Goal: Information Seeking & Learning: Learn about a topic

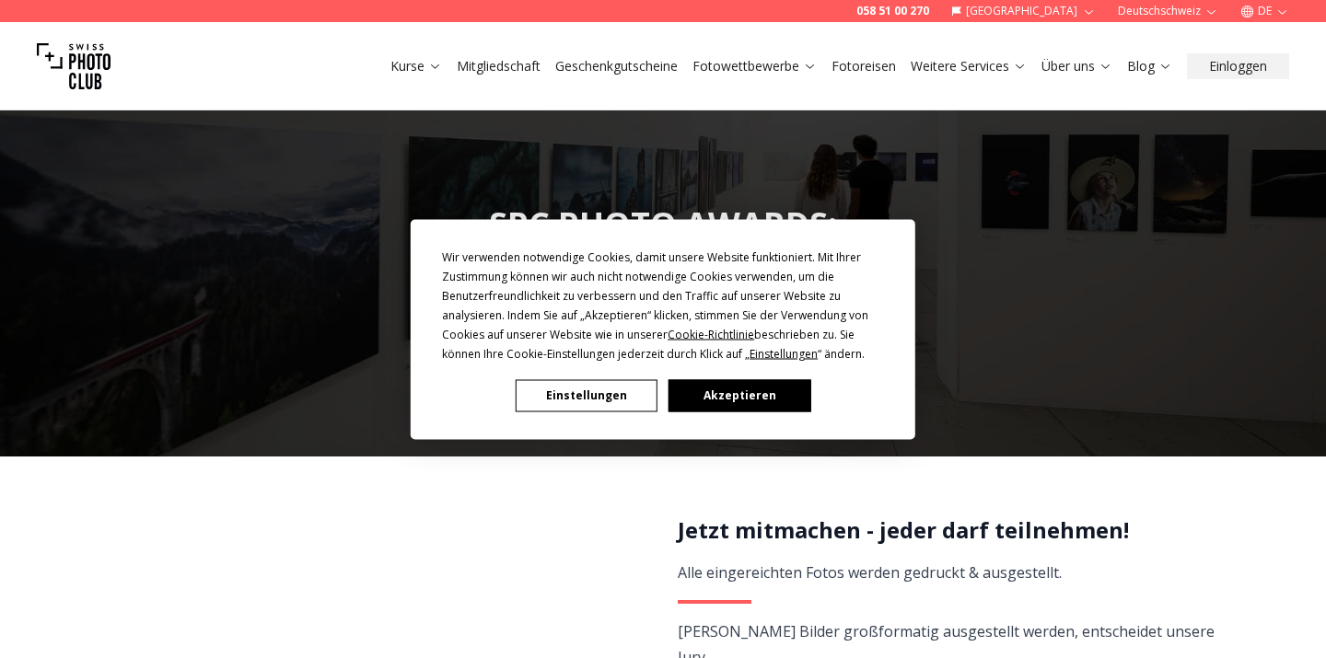
click at [740, 389] on button "Akzeptieren" at bounding box center [740, 395] width 142 height 32
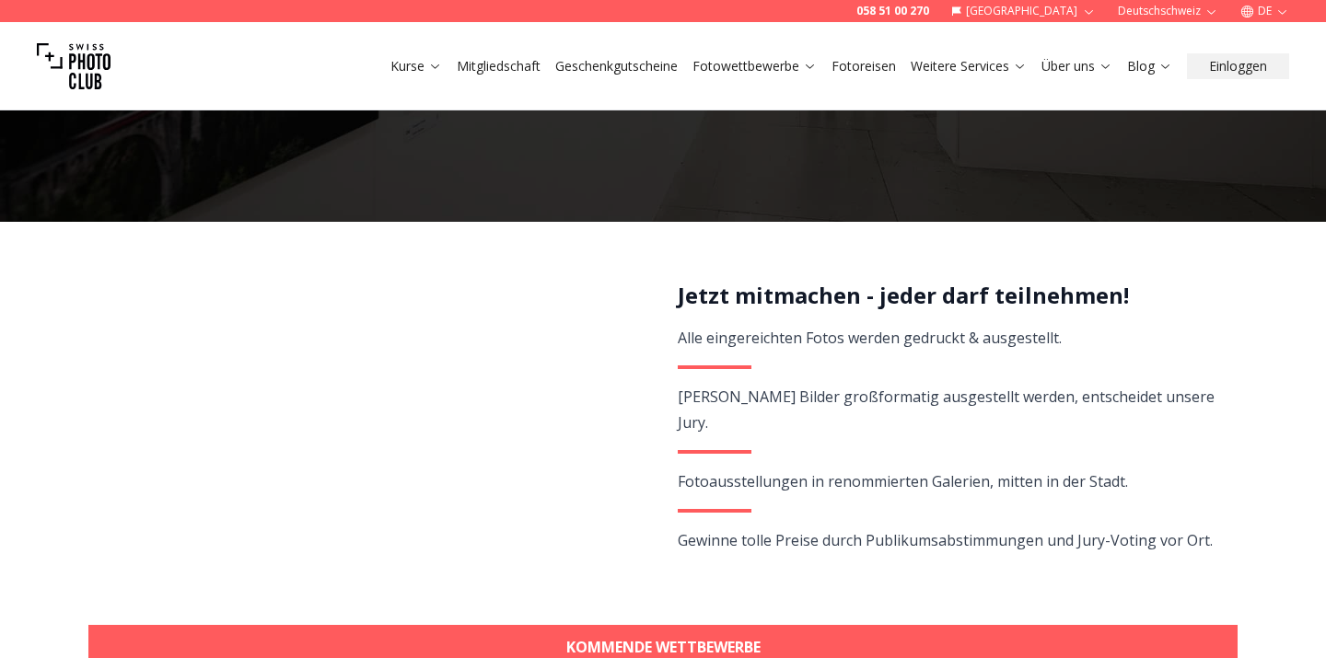
scroll to position [293, 0]
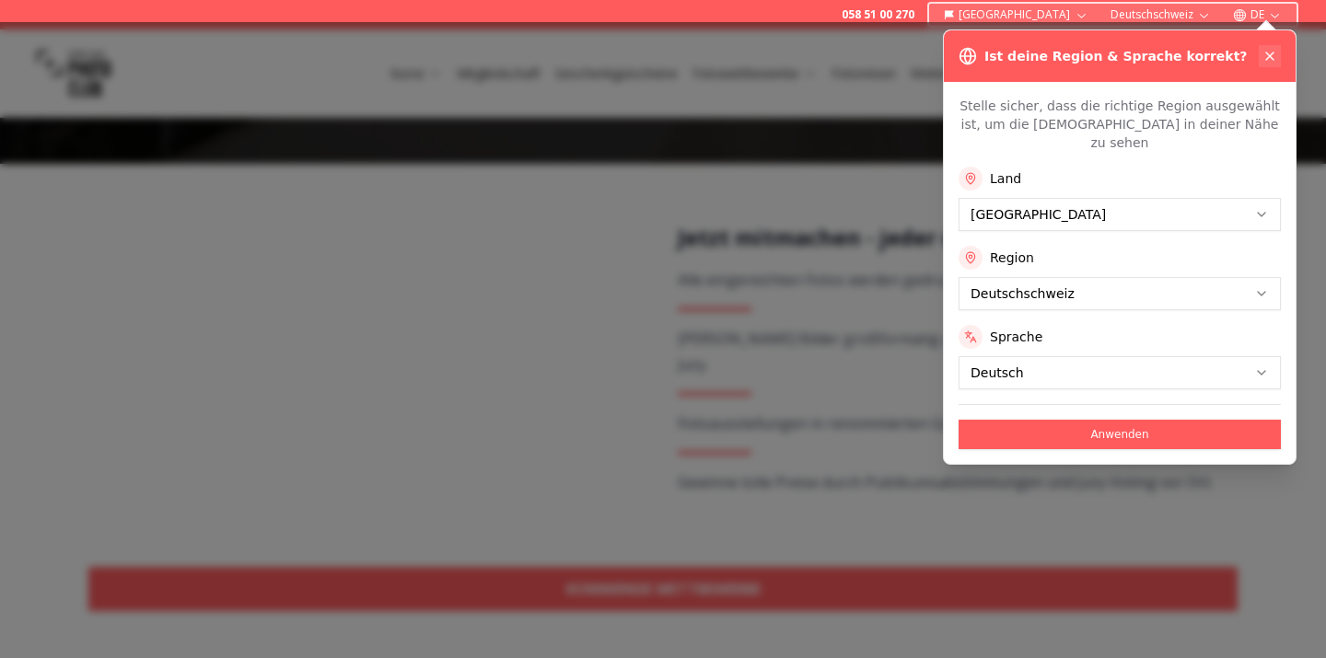
click at [1268, 58] on icon at bounding box center [1269, 55] width 7 height 7
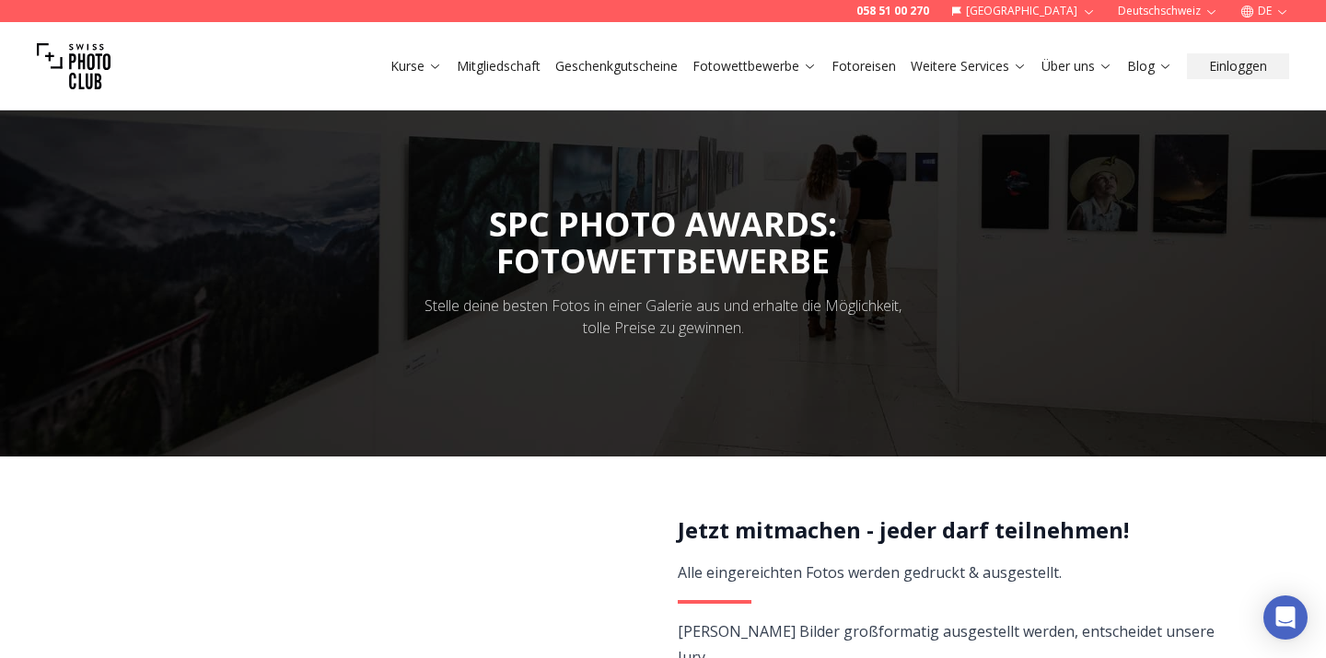
scroll to position [0, 0]
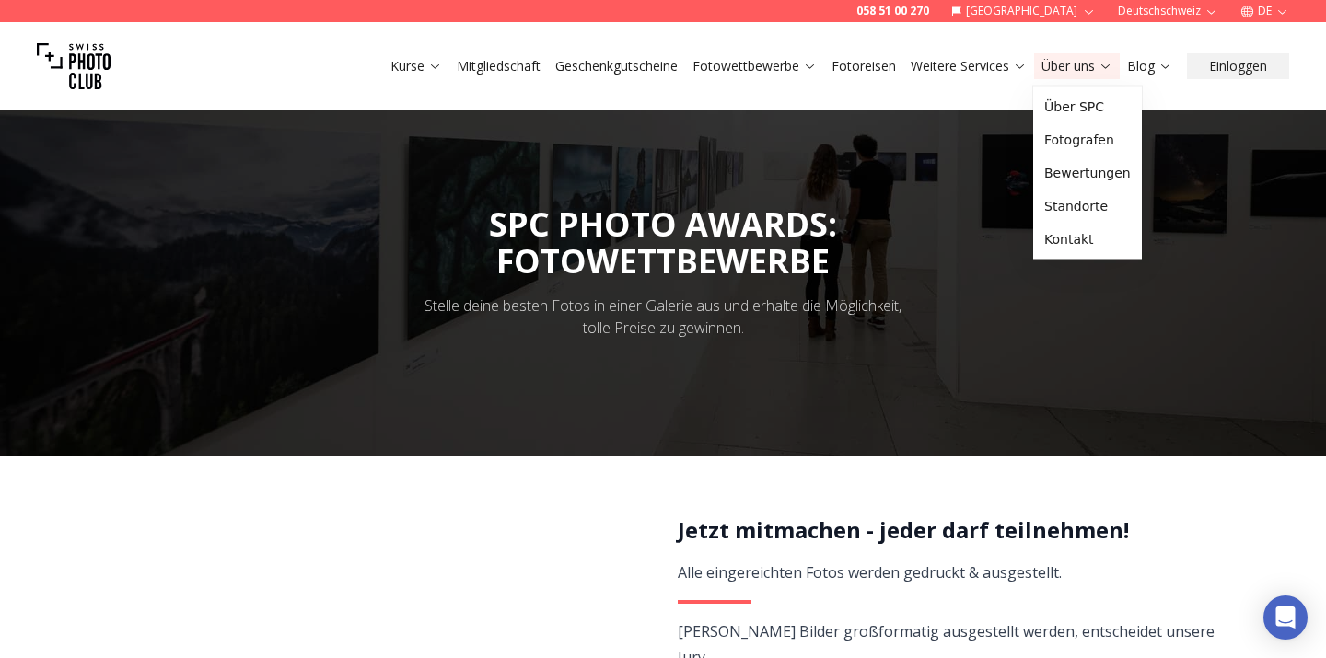
click at [1104, 59] on icon at bounding box center [1106, 66] width 14 height 14
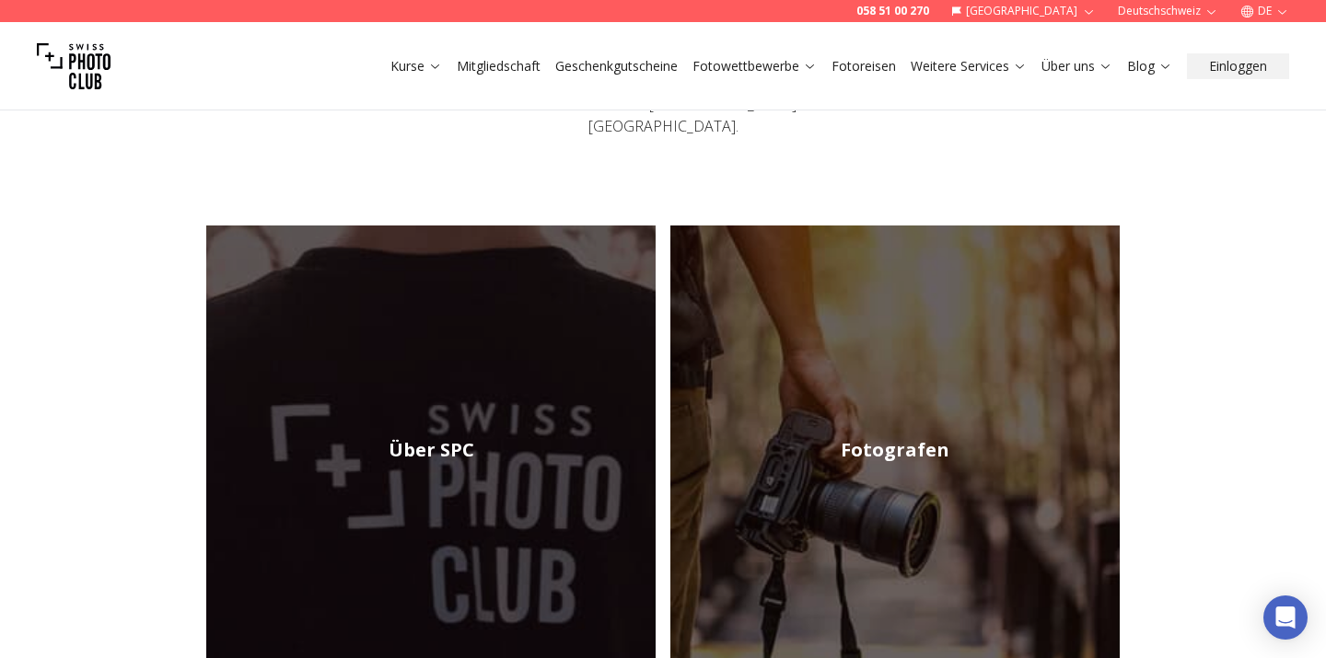
scroll to position [239, 0]
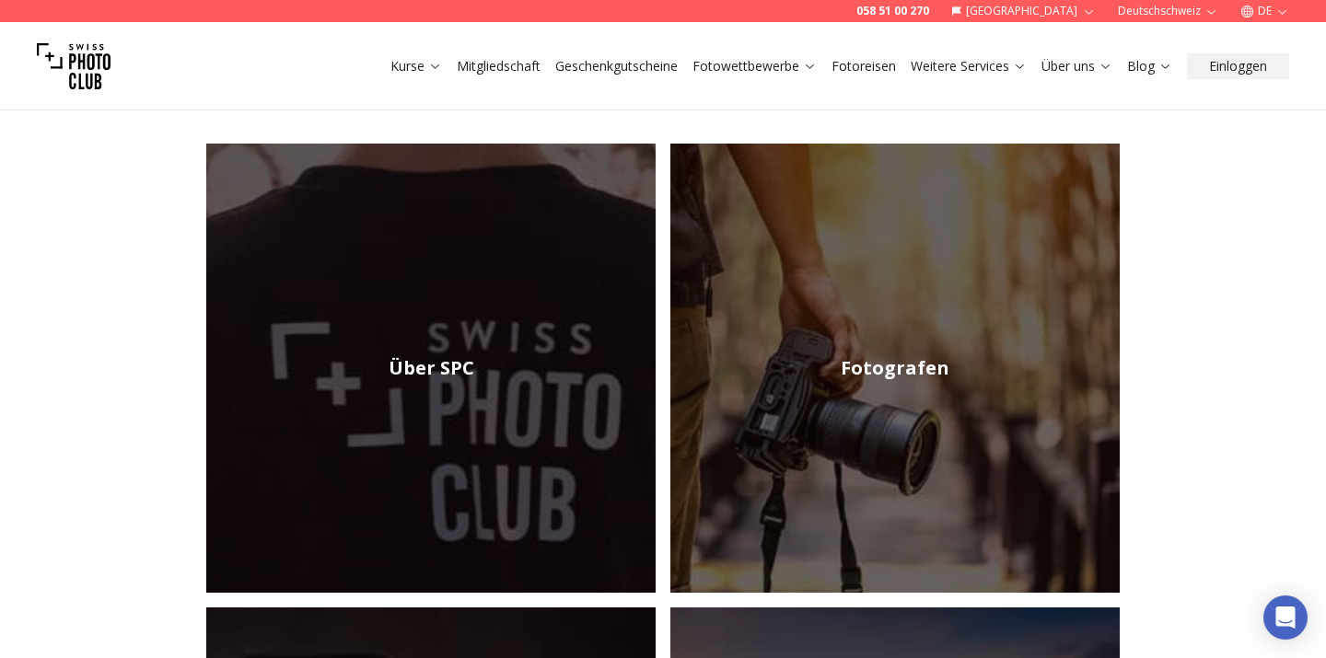
click at [879, 355] on h2 "Fotografen" at bounding box center [895, 368] width 109 height 26
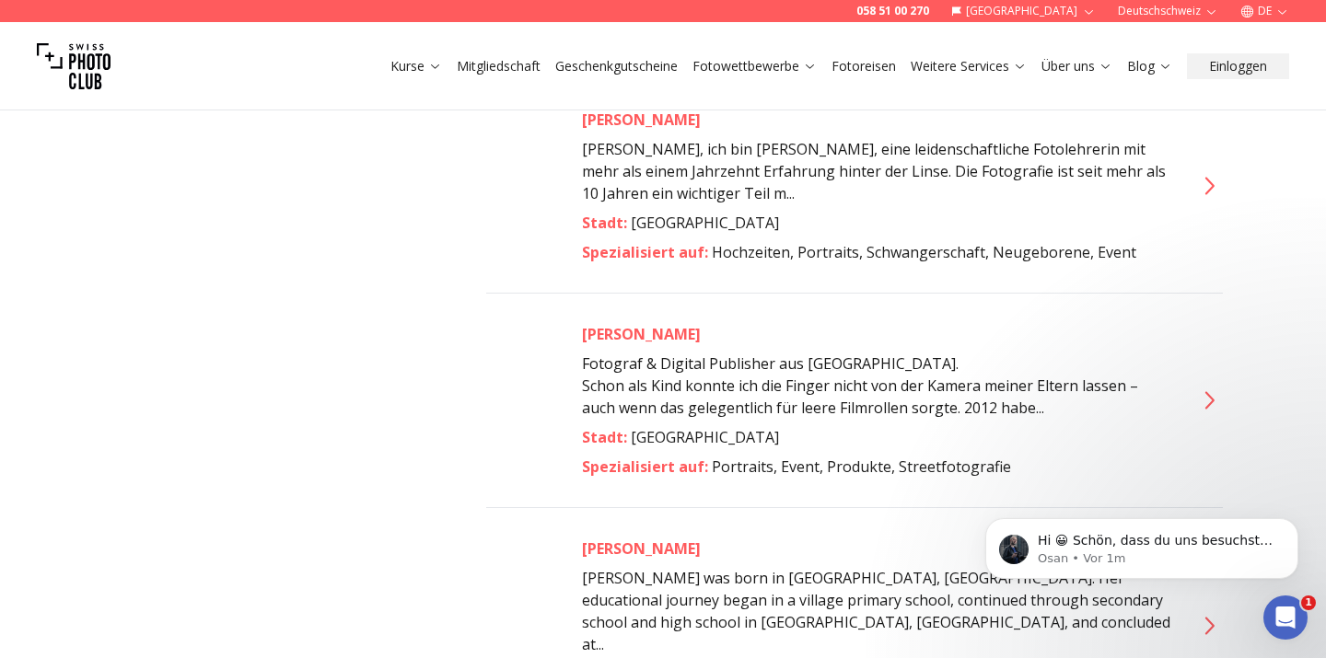
scroll to position [9542, 0]
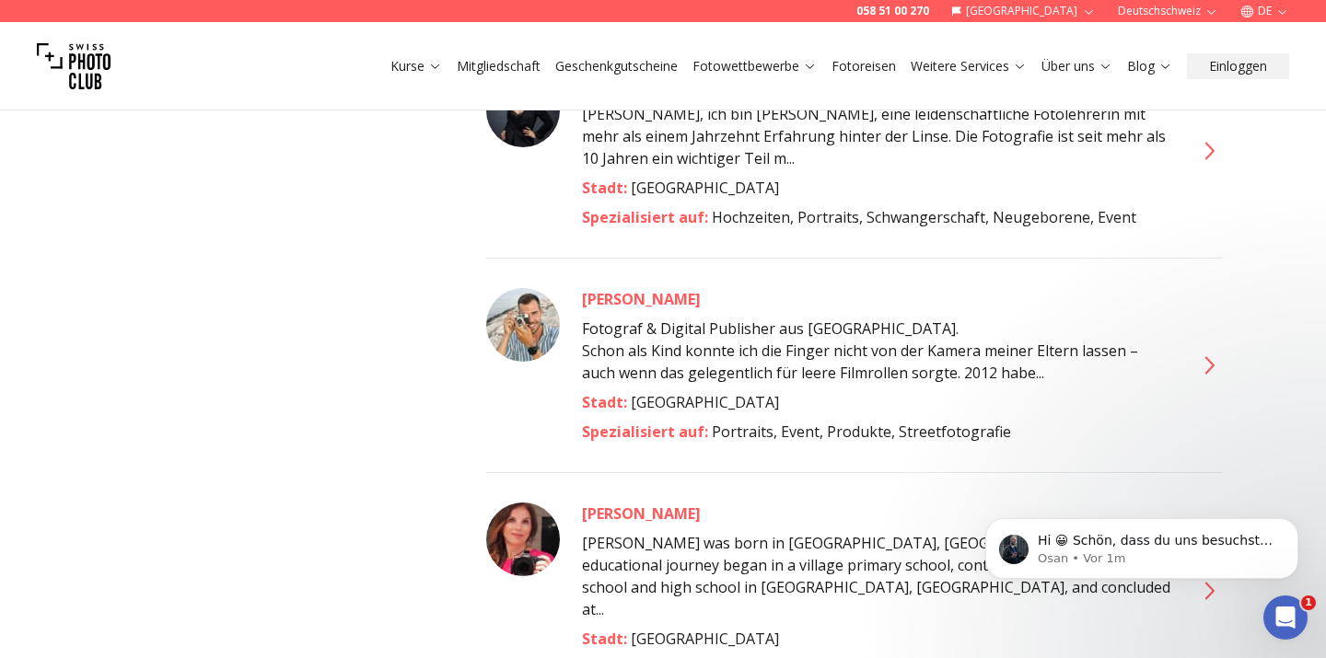
click at [600, 503] on div "[PERSON_NAME]" at bounding box center [876, 514] width 589 height 22
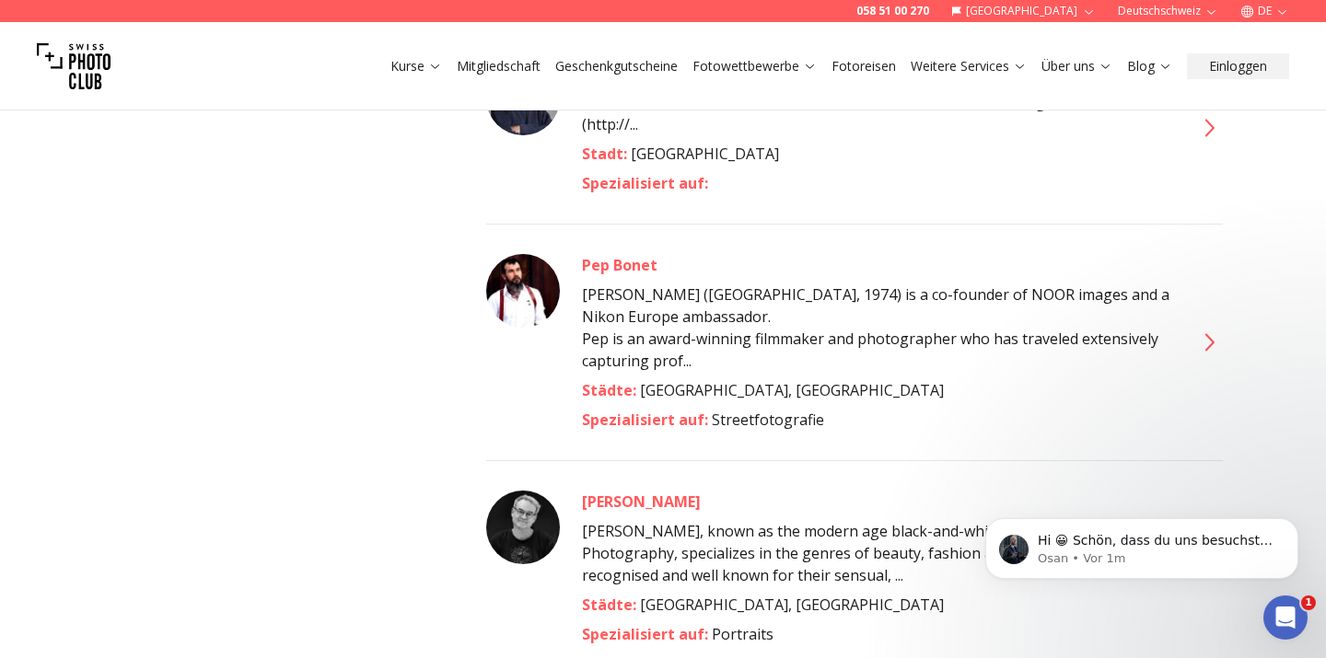
scroll to position [6263, 0]
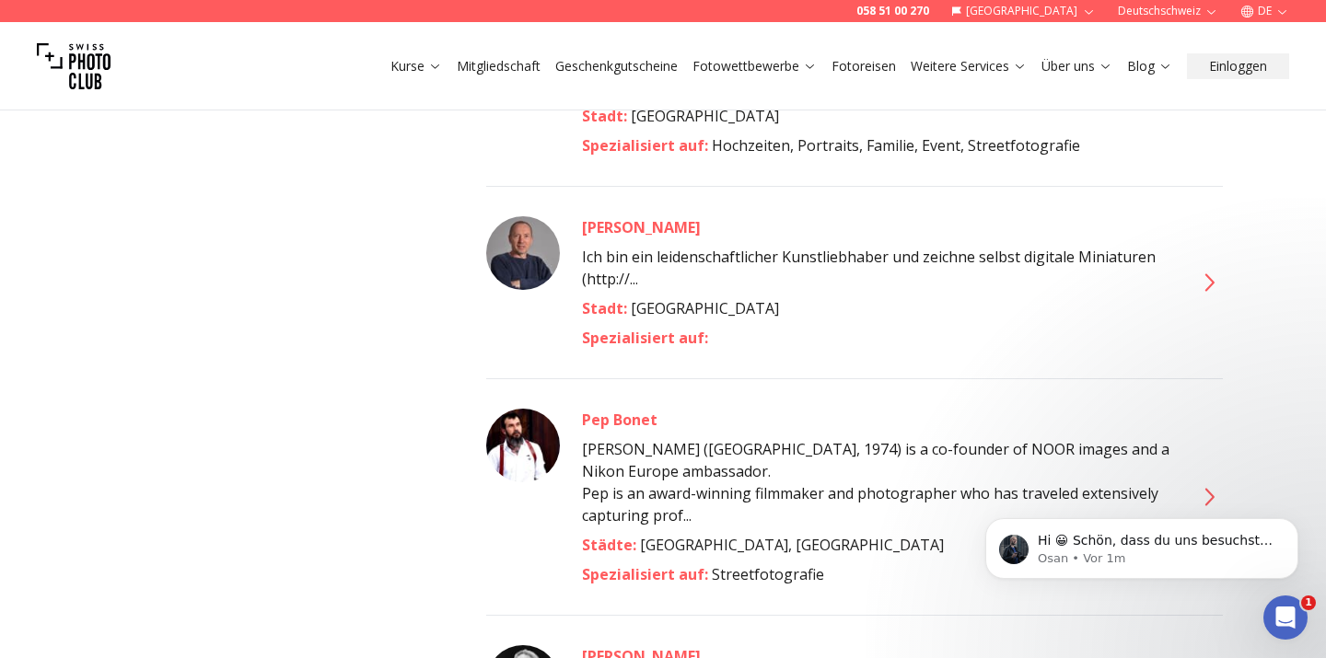
click at [637, 409] on div "Pep Bonet" at bounding box center [876, 420] width 589 height 22
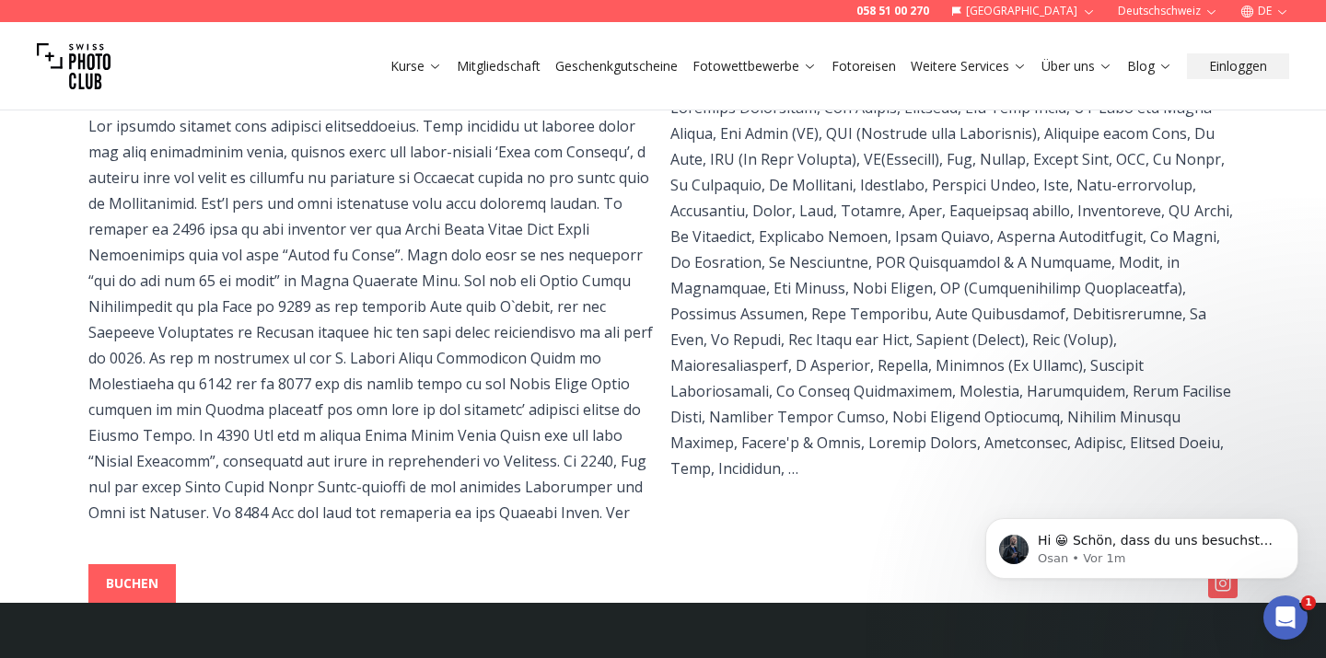
scroll to position [627, 0]
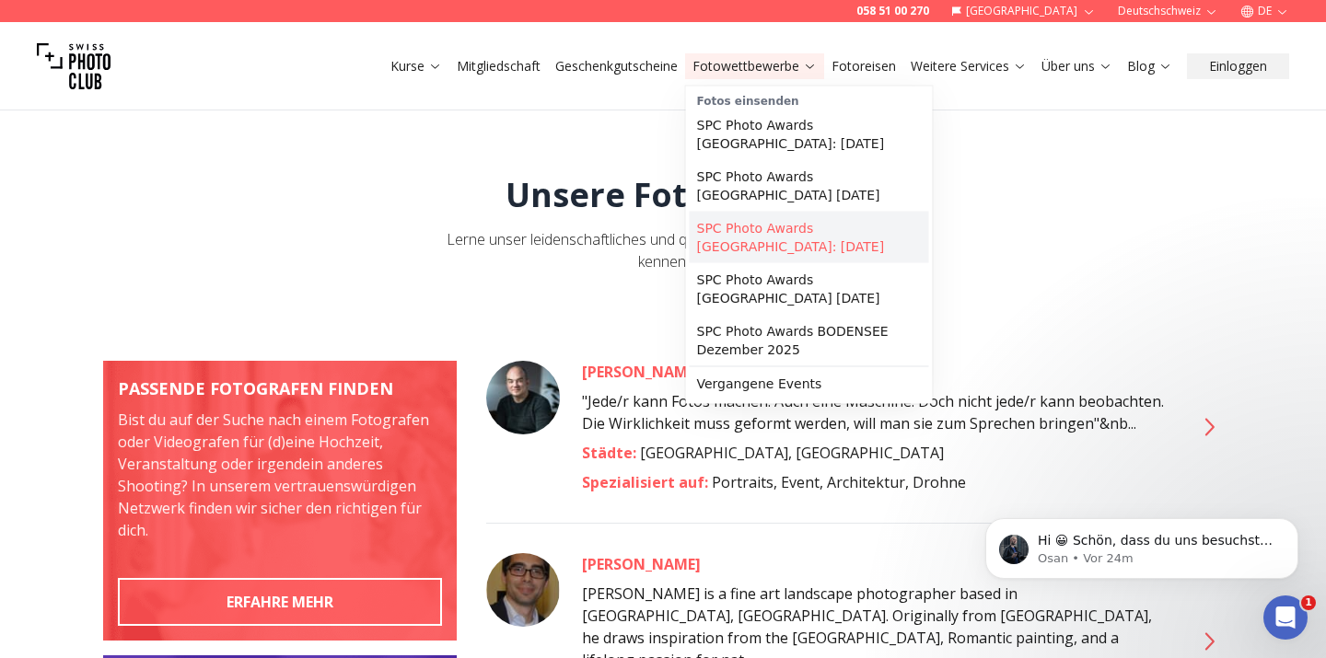
click at [738, 221] on link "SPC Photo Awards [GEOGRAPHIC_DATA]: [DATE]" at bounding box center [809, 238] width 239 height 52
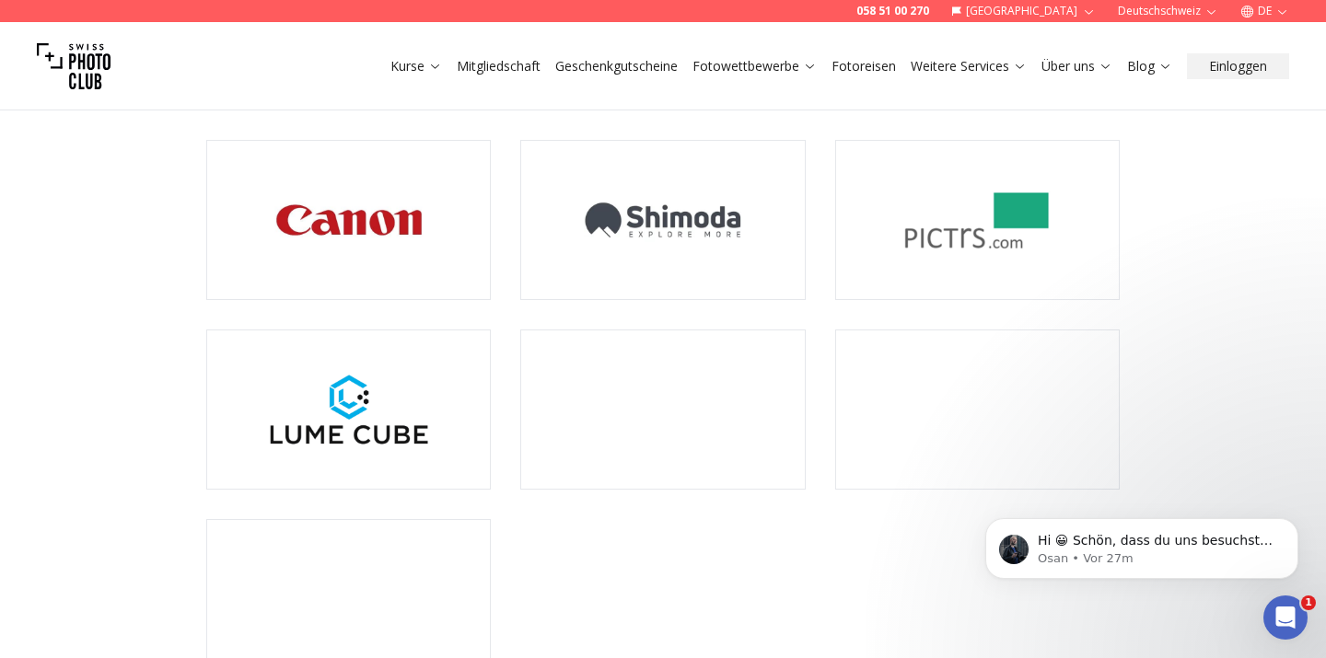
scroll to position [4862, 0]
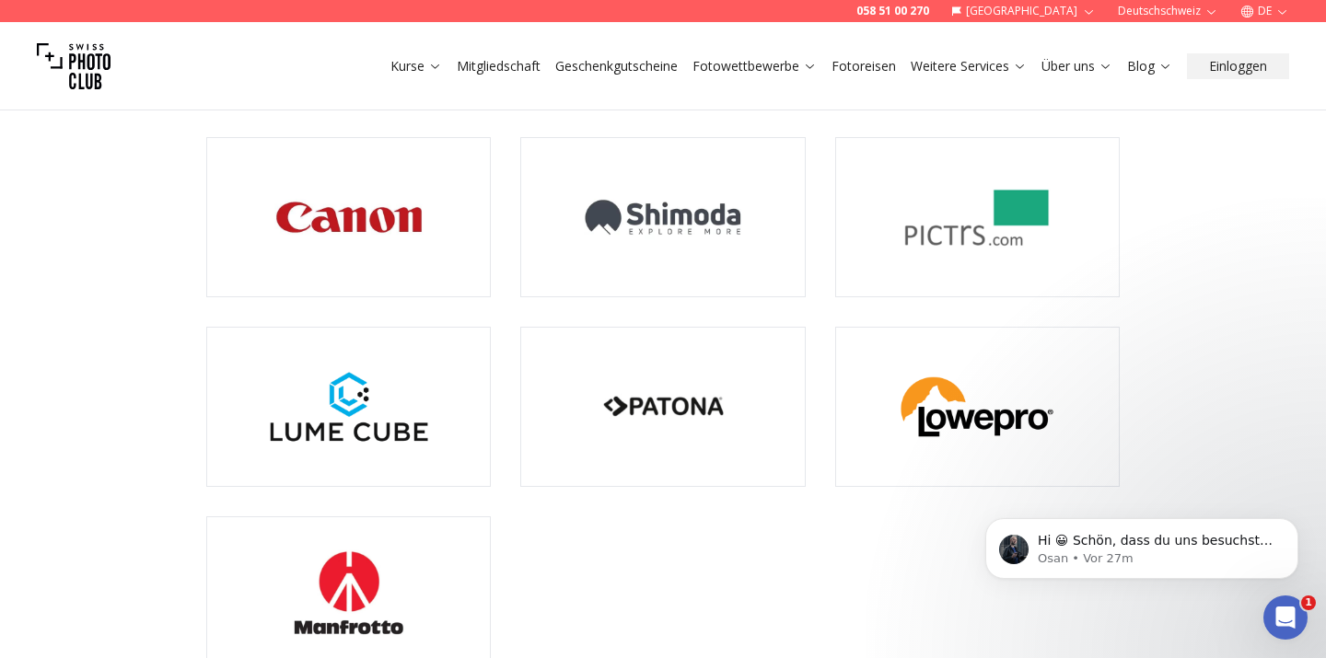
click at [387, 380] on img at bounding box center [348, 407] width 283 height 158
click at [387, 393] on img at bounding box center [348, 407] width 283 height 158
click at [642, 328] on img at bounding box center [662, 407] width 283 height 158
click at [627, 138] on img at bounding box center [662, 217] width 283 height 158
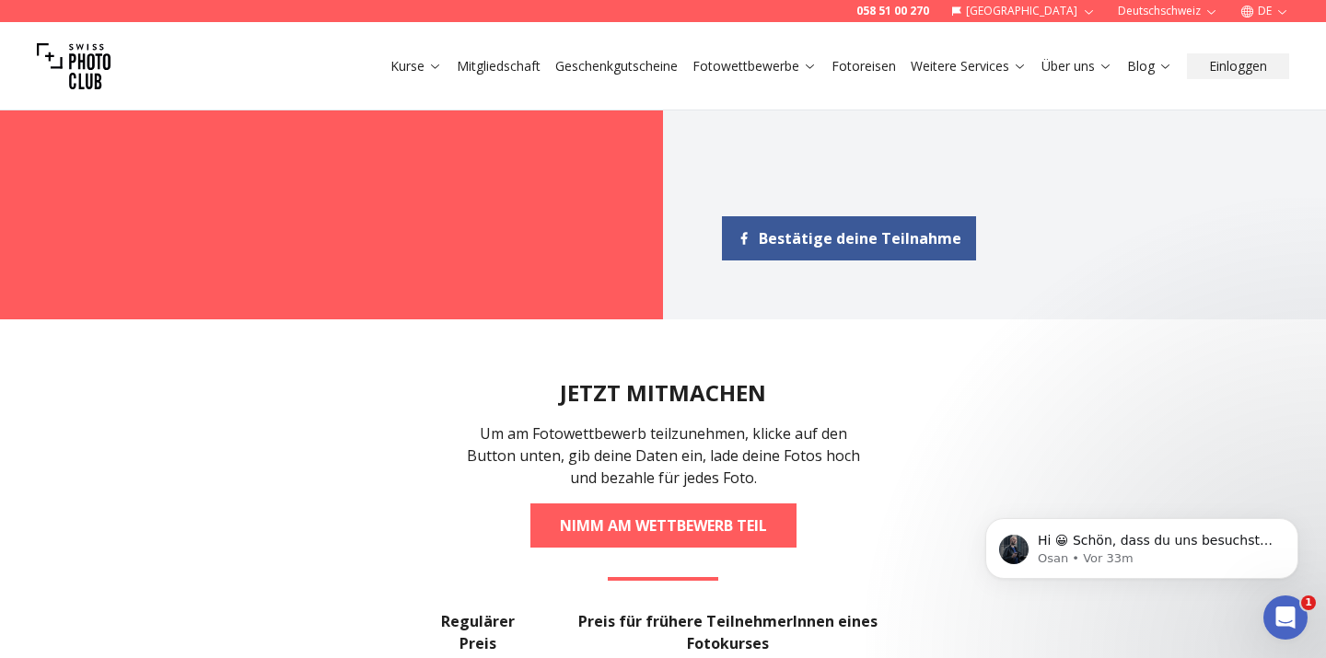
scroll to position [2190, 0]
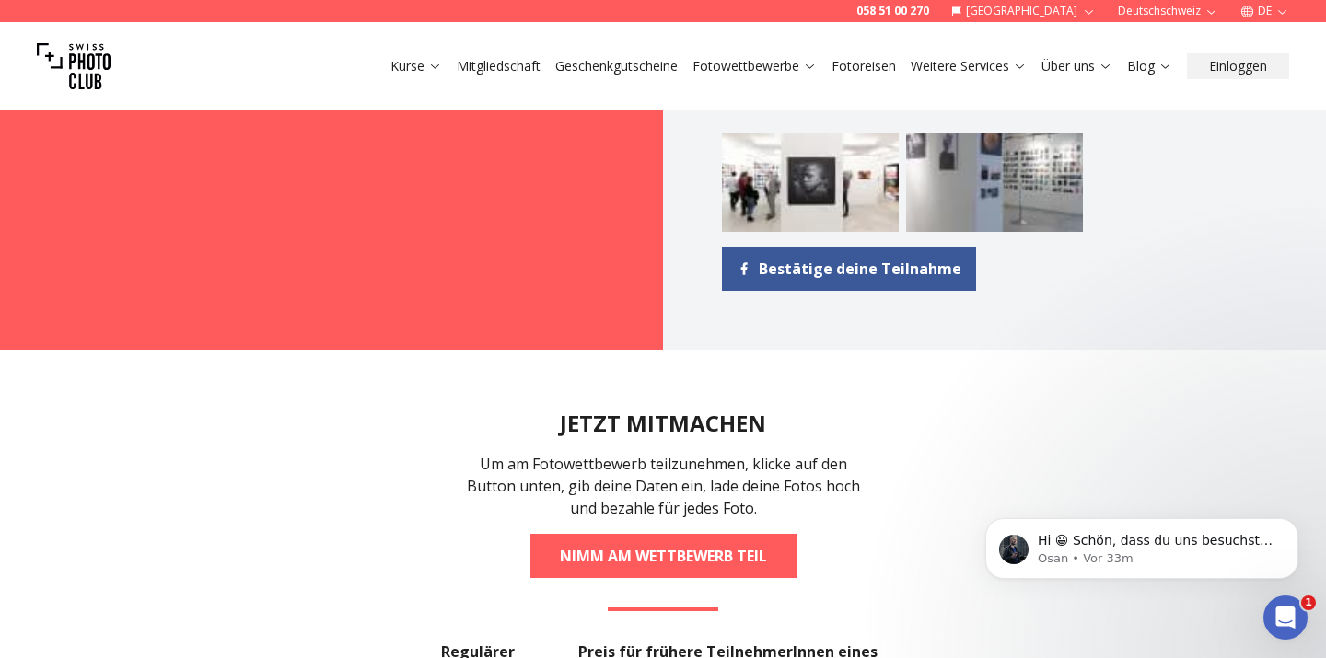
click at [861, 58] on link "Fotoreisen" at bounding box center [864, 66] width 64 height 18
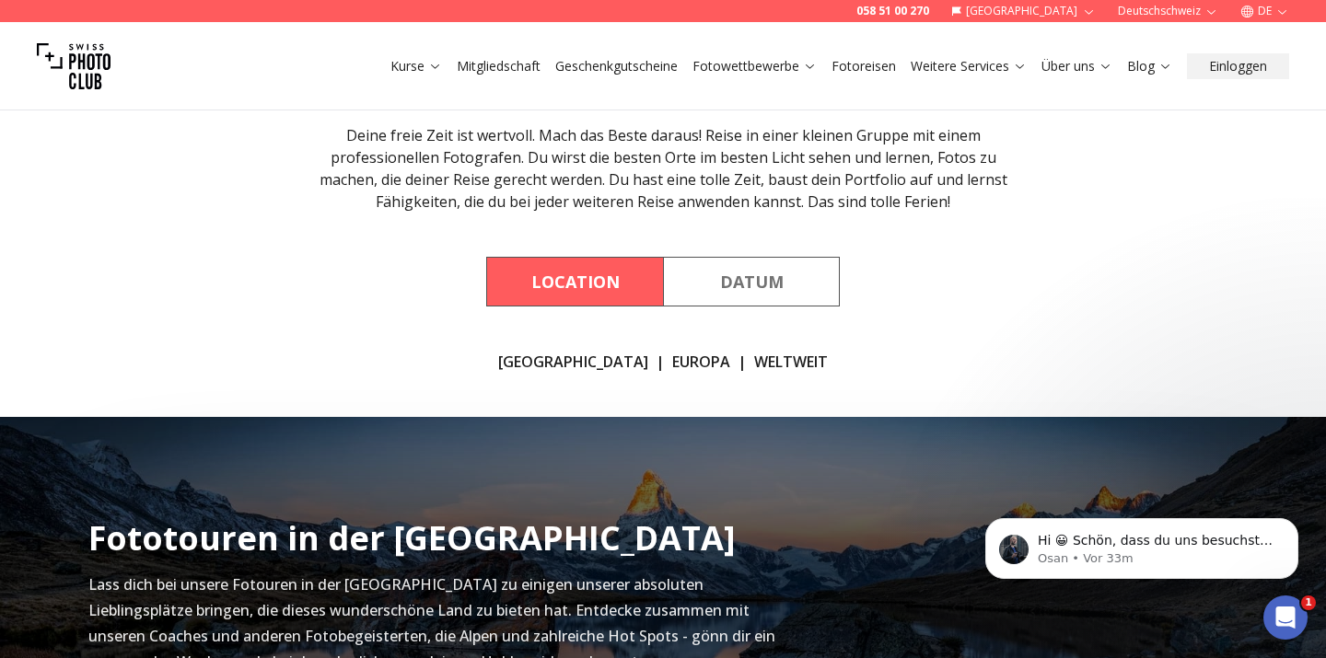
scroll to position [83, 0]
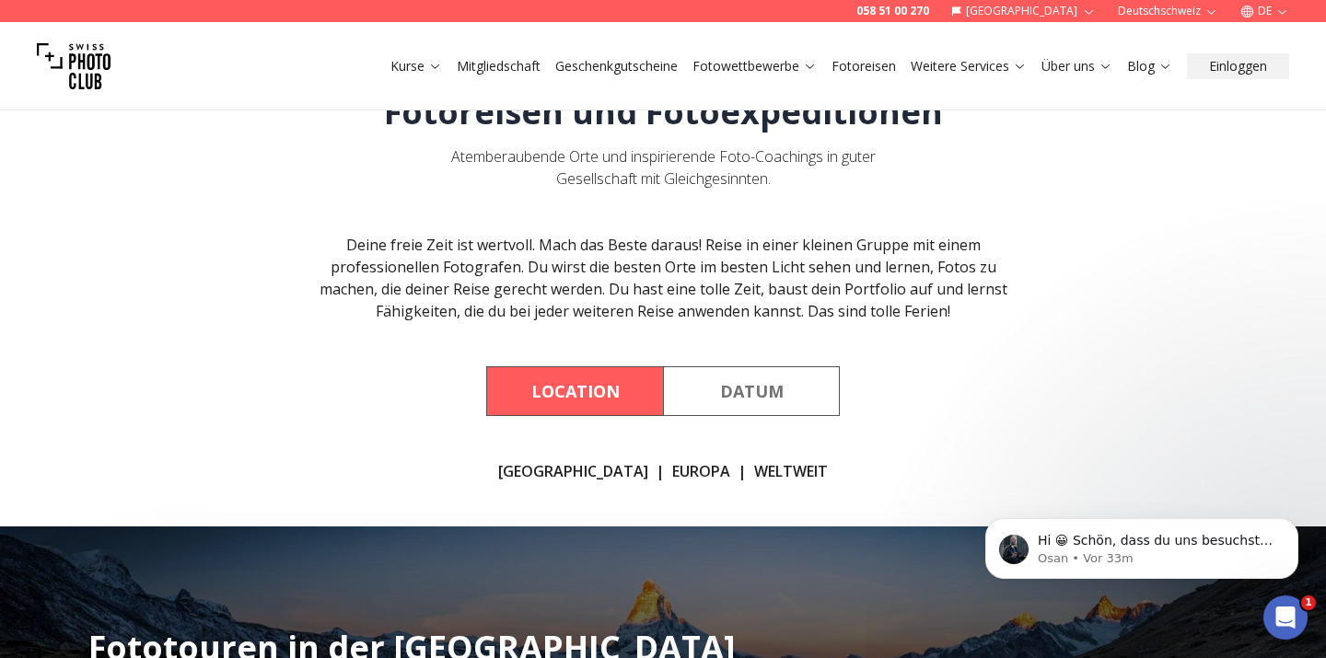
click at [754, 460] on link "WELTWEIT" at bounding box center [791, 471] width 74 height 22
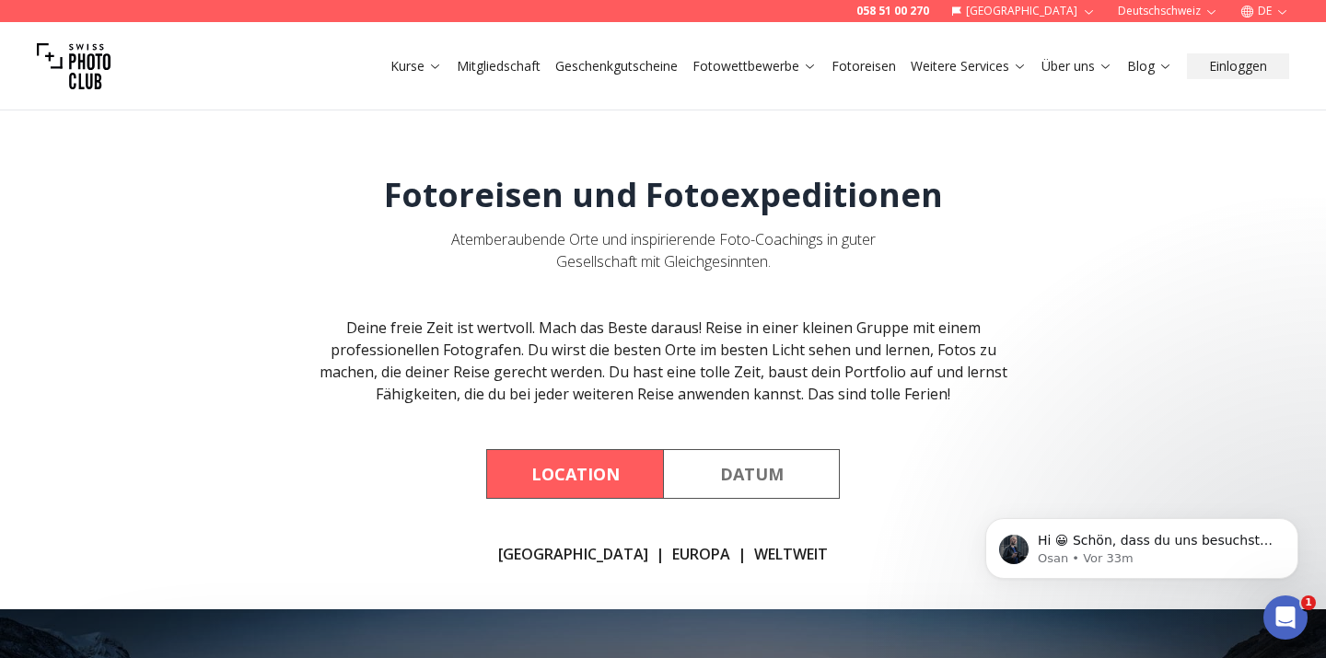
click at [578, 553] on link "[GEOGRAPHIC_DATA]" at bounding box center [573, 554] width 150 height 22
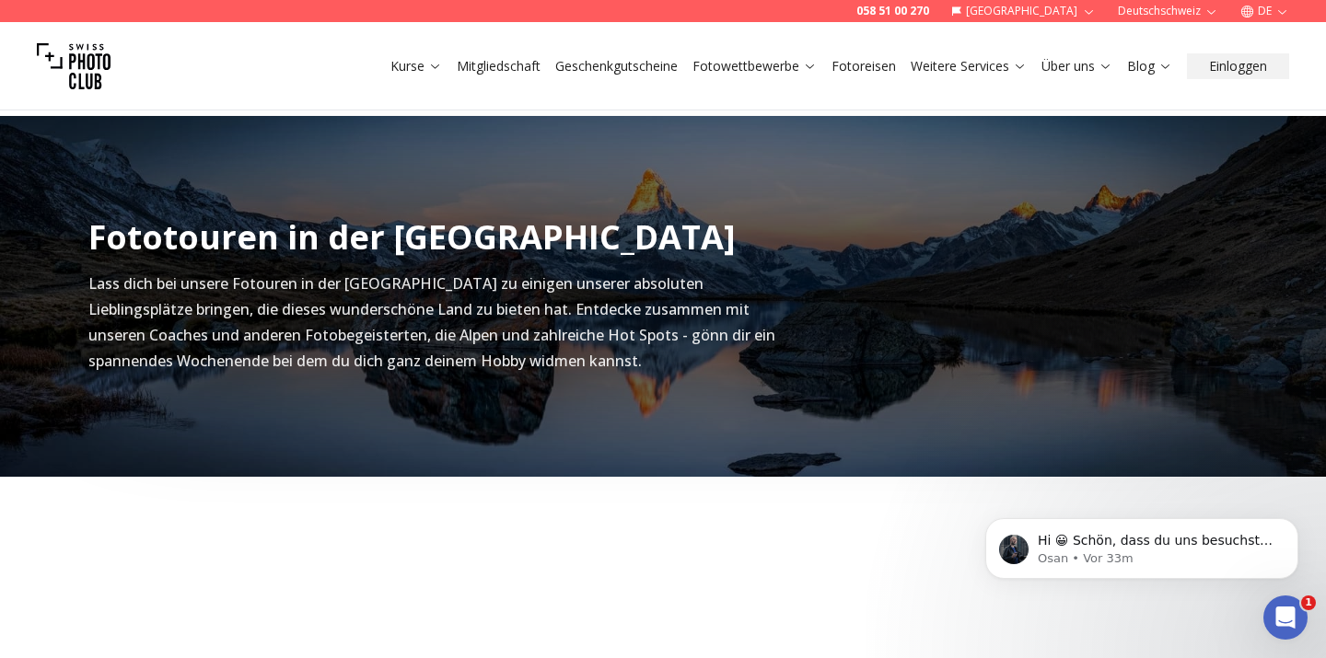
scroll to position [634, 0]
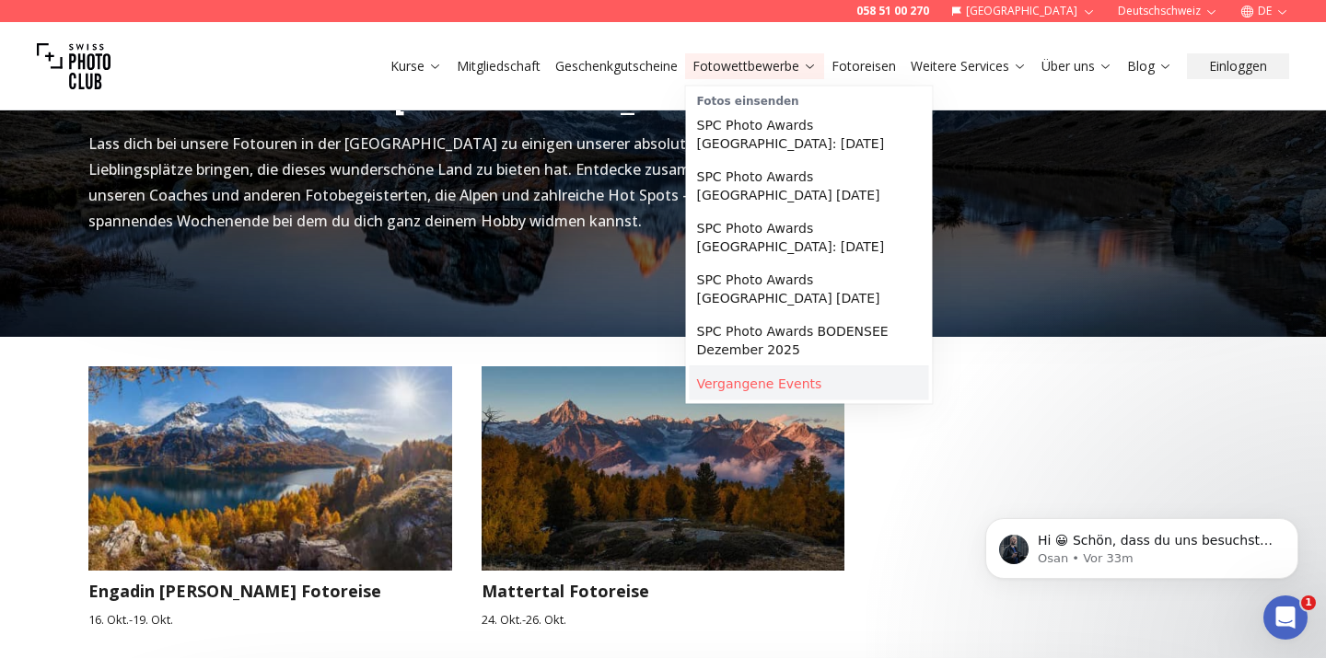
click at [726, 377] on link "Vergangene Events" at bounding box center [809, 383] width 239 height 33
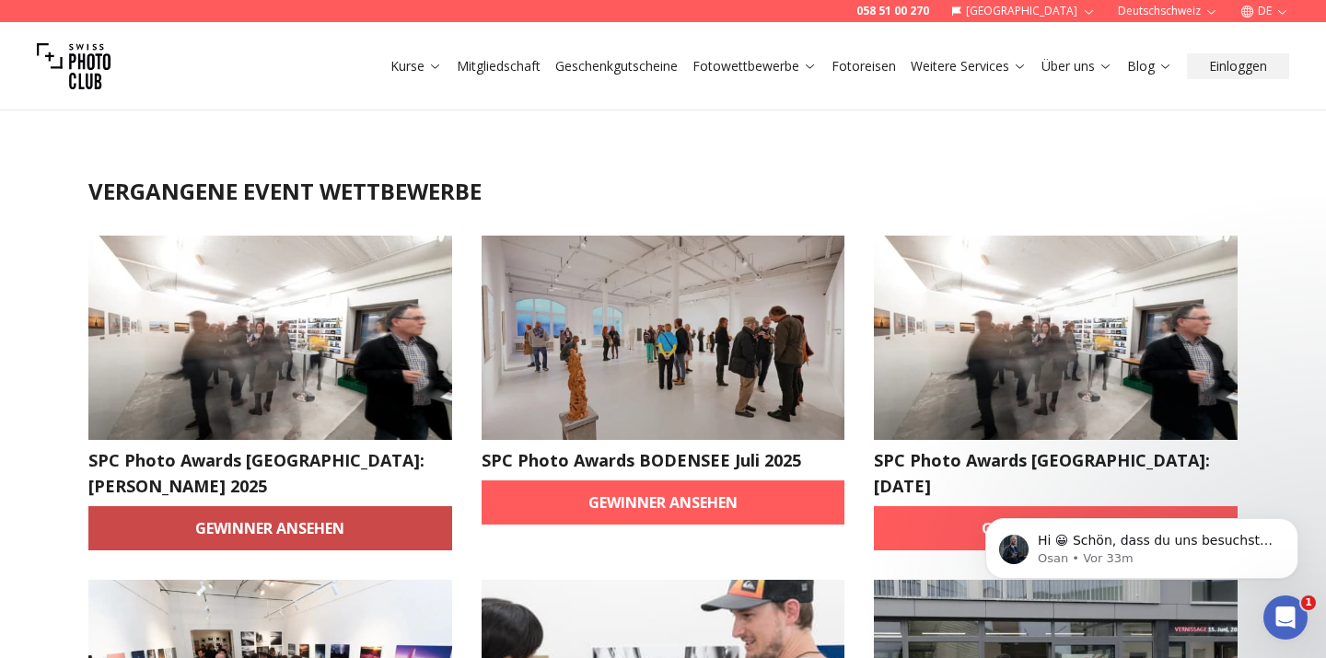
click at [181, 506] on link "Gewinner ansehen" at bounding box center [270, 528] width 364 height 44
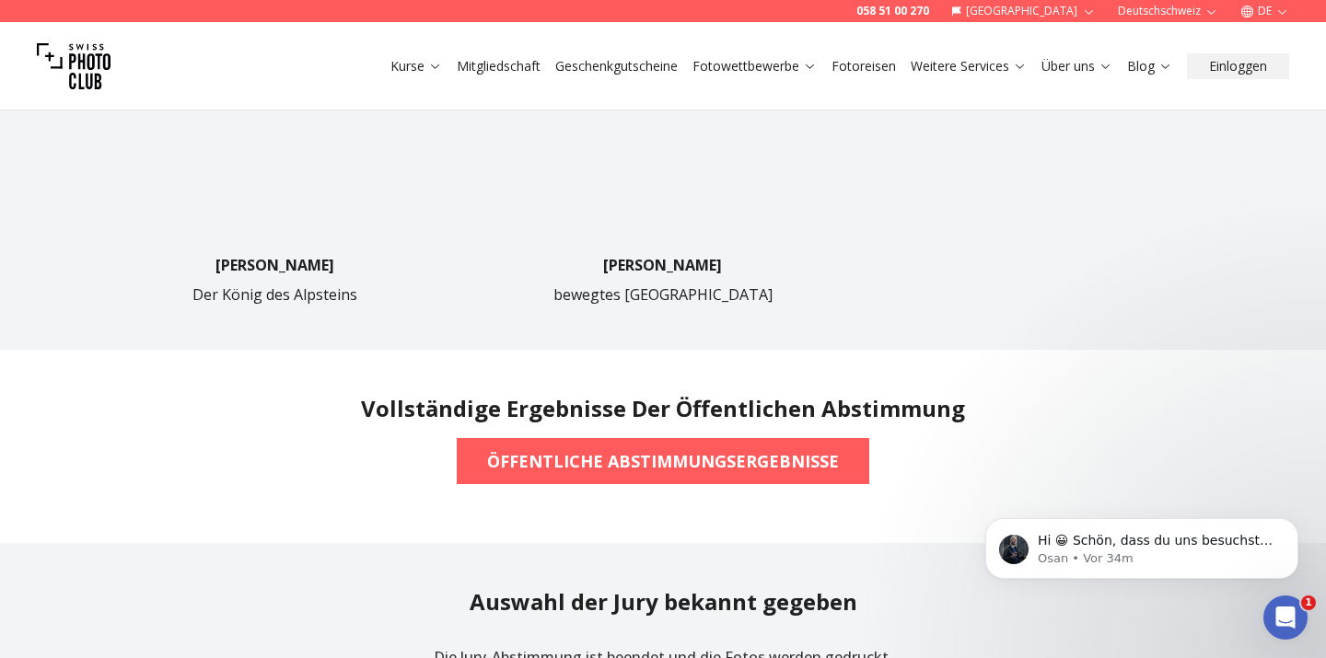
scroll to position [1286, 0]
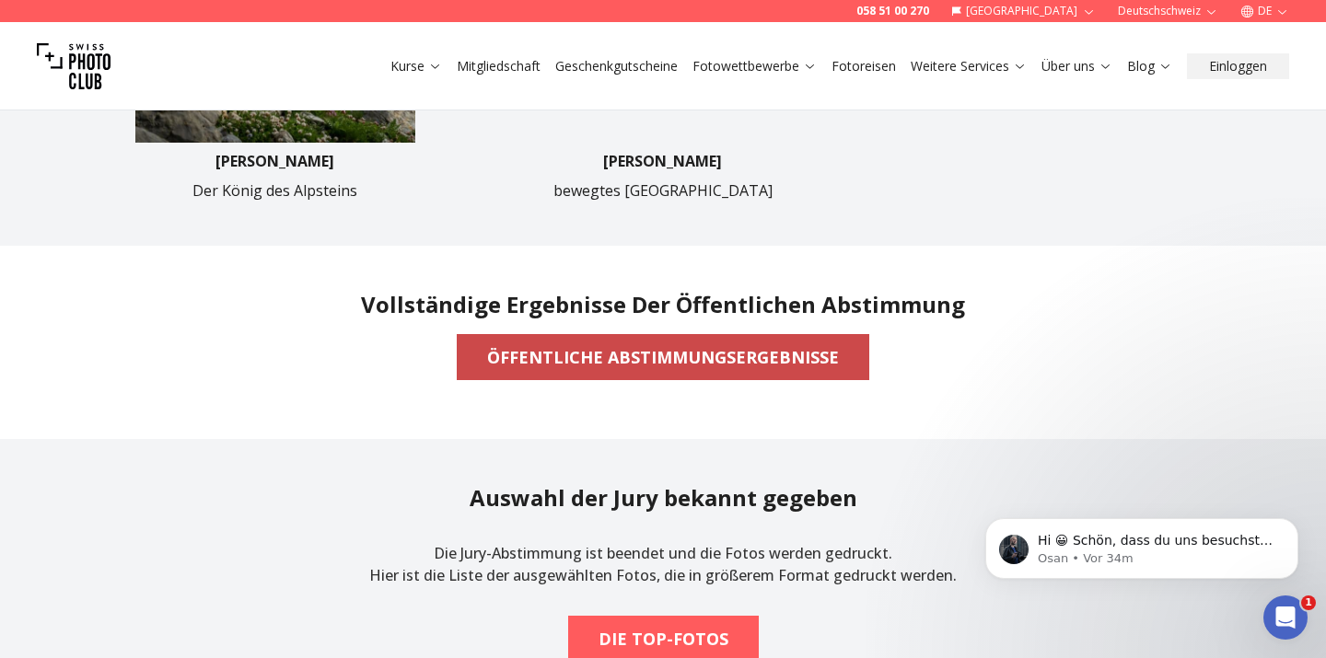
click at [553, 358] on b "ÖFFENTLICHE ABSTIMMUNGSERGEBNISSE" at bounding box center [663, 357] width 352 height 26
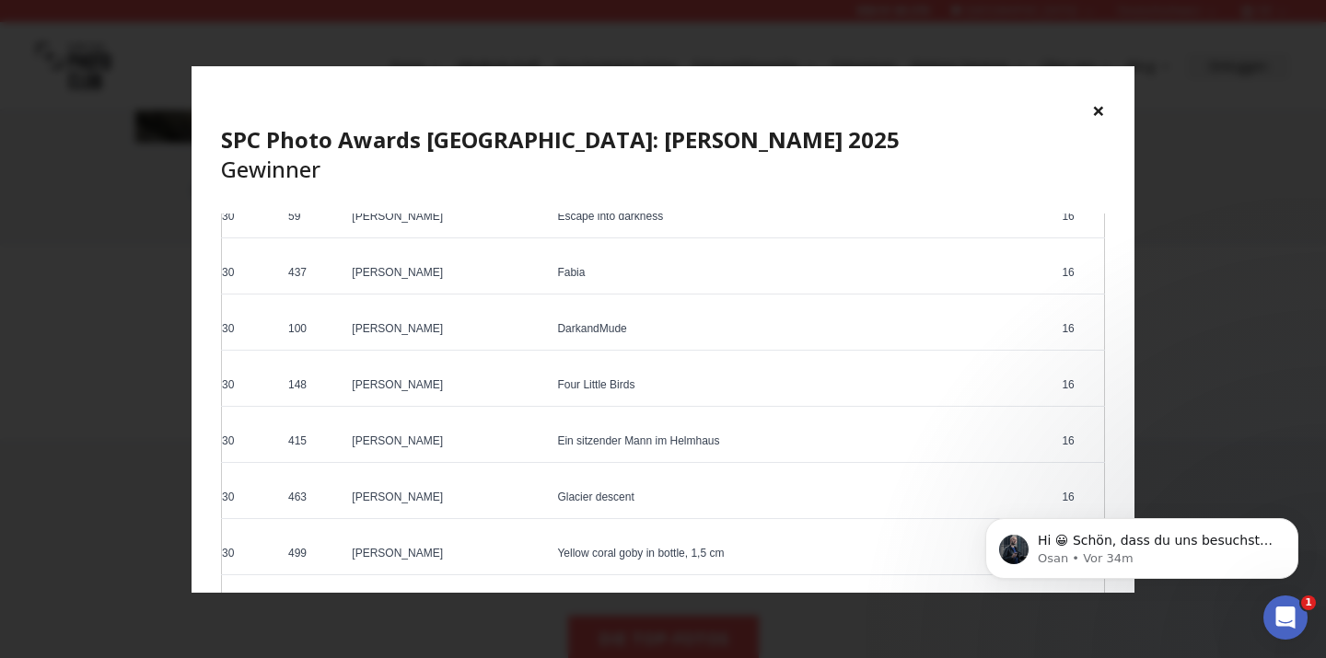
scroll to position [2272, 0]
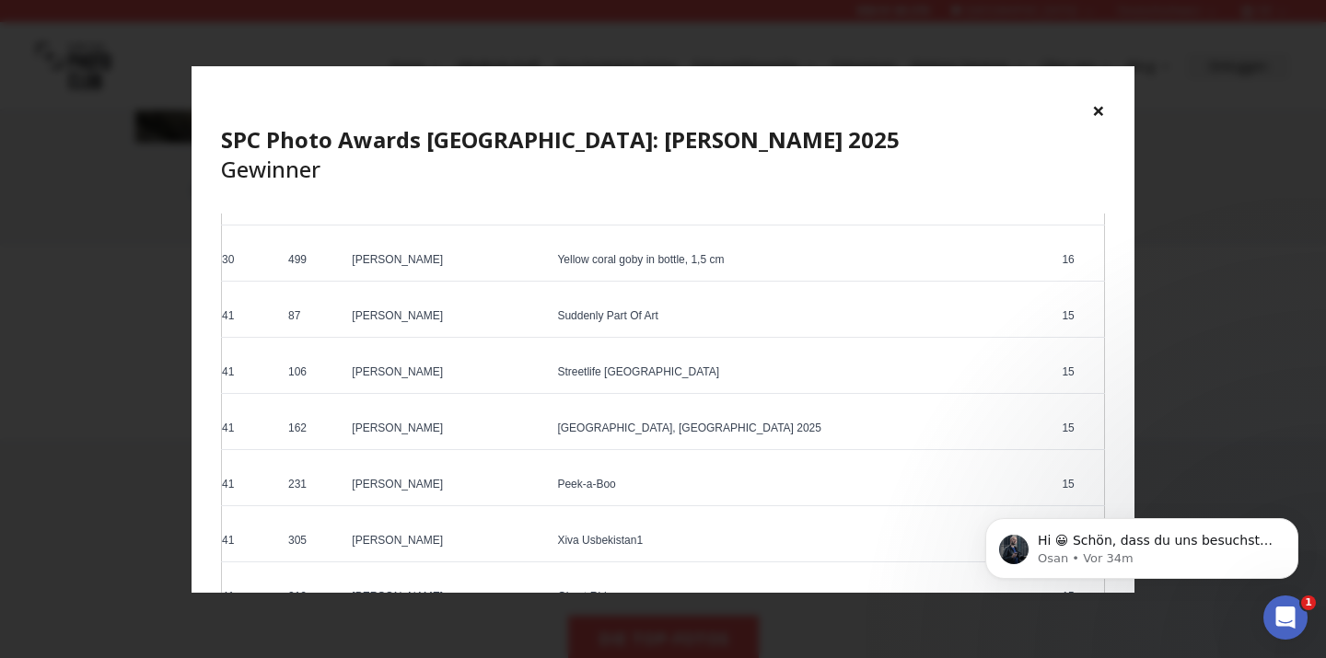
click at [1091, 108] on div "× SPC Photo Awards [GEOGRAPHIC_DATA]: [PERSON_NAME] 2025 Gewinner" at bounding box center [663, 139] width 943 height 147
click at [1099, 110] on button "×" at bounding box center [1098, 110] width 13 height 29
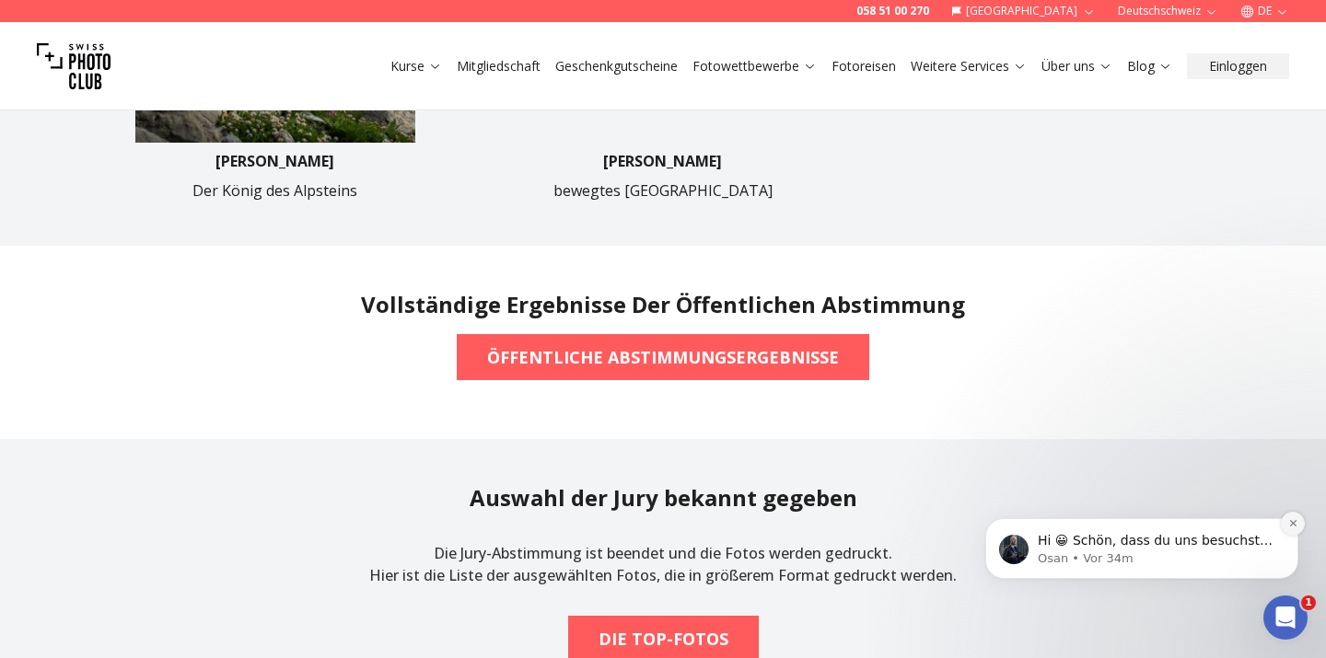
click at [1293, 519] on icon "Dismiss notification" at bounding box center [1293, 523] width 10 height 10
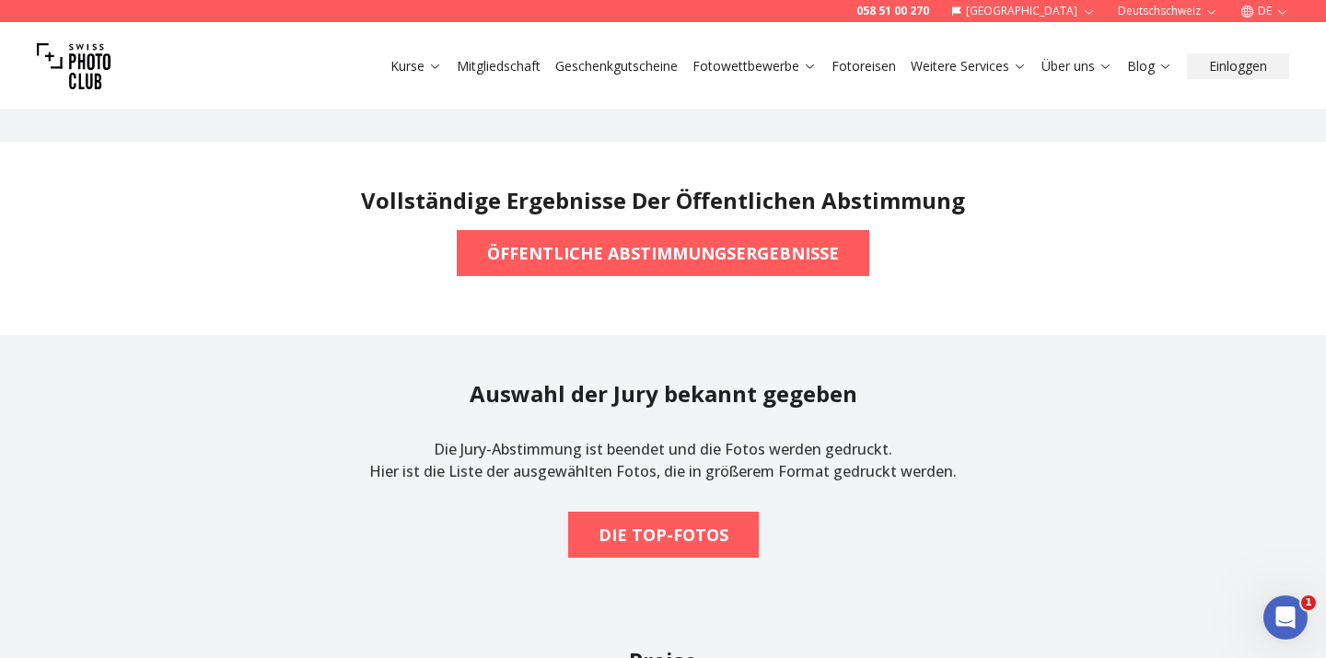
scroll to position [1394, 0]
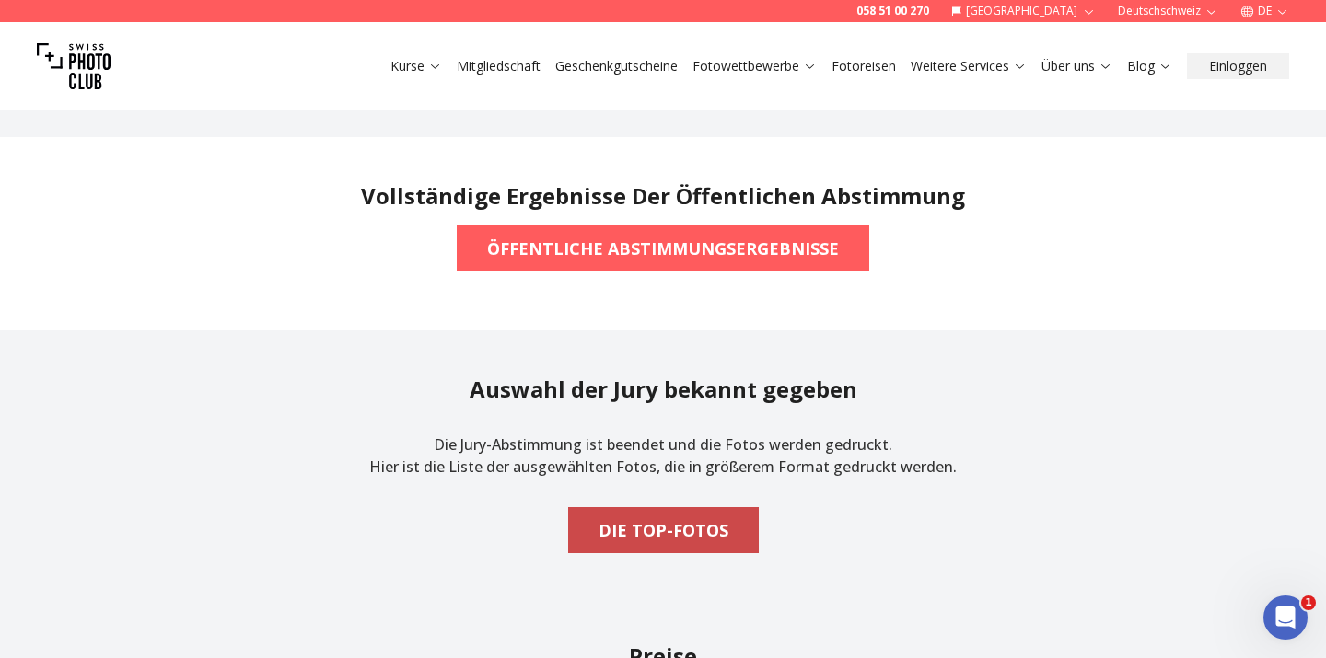
click at [601, 549] on span "DIE TOP-FOTOS" at bounding box center [663, 530] width 159 height 41
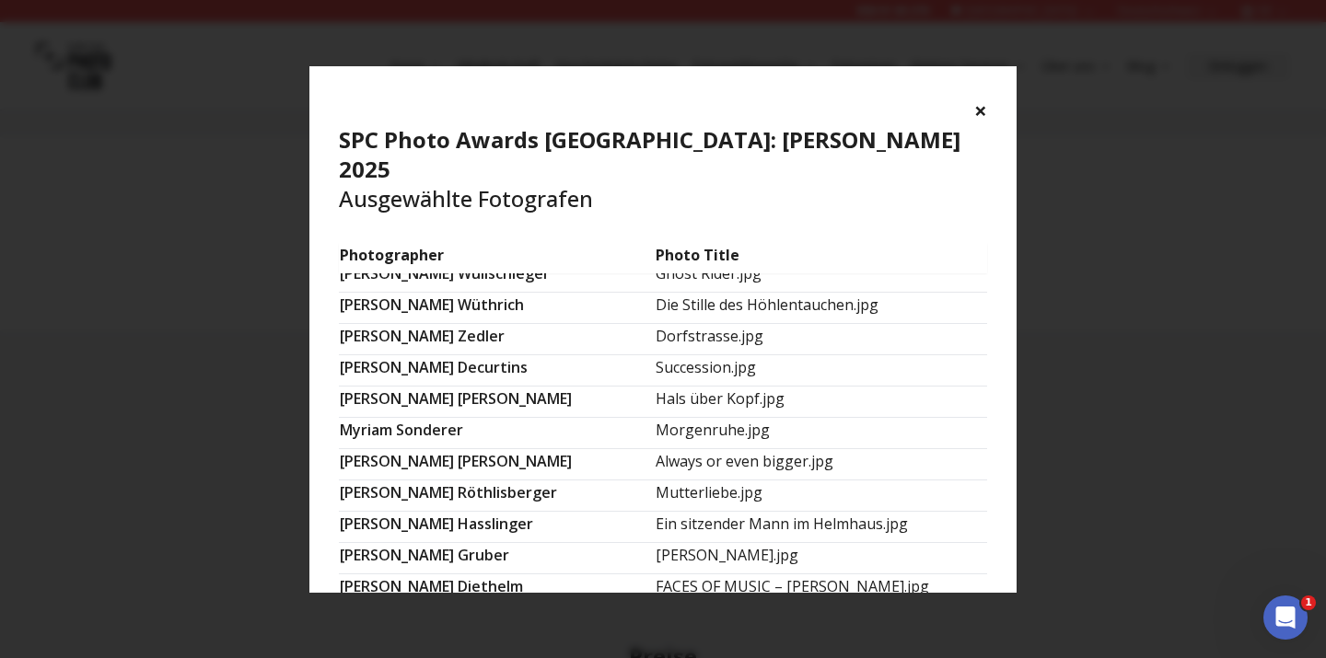
scroll to position [1242, 0]
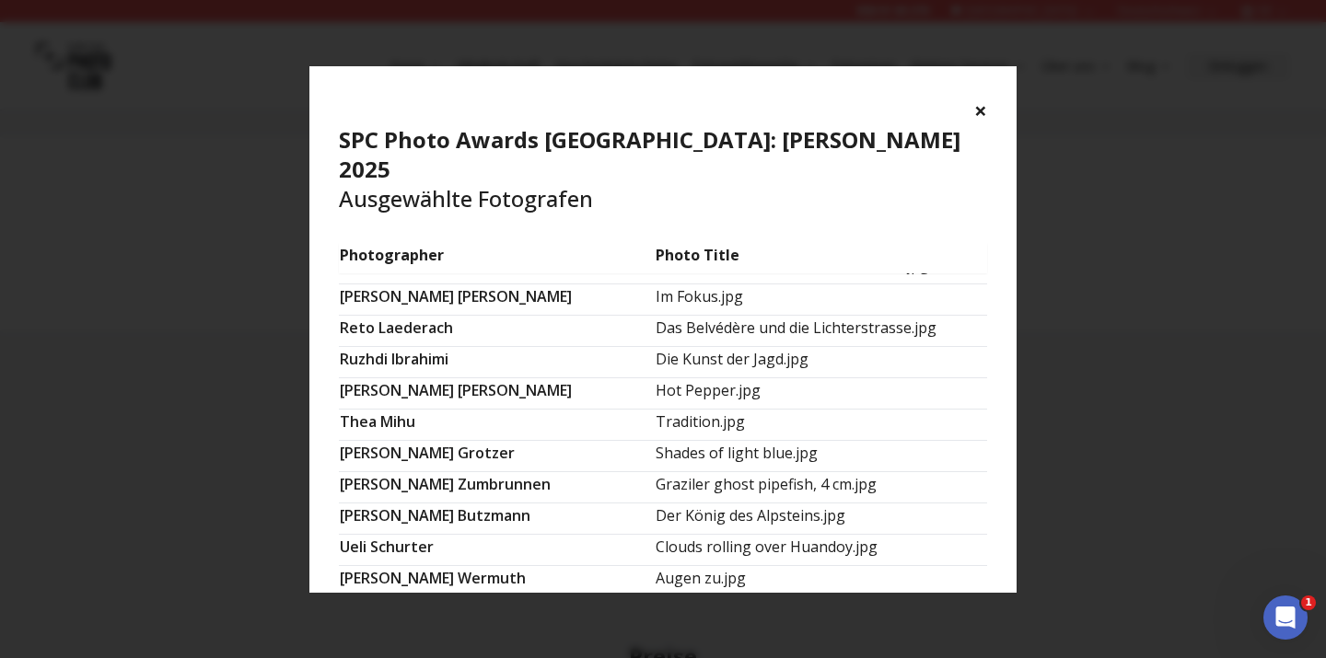
click at [983, 110] on button "×" at bounding box center [980, 110] width 13 height 29
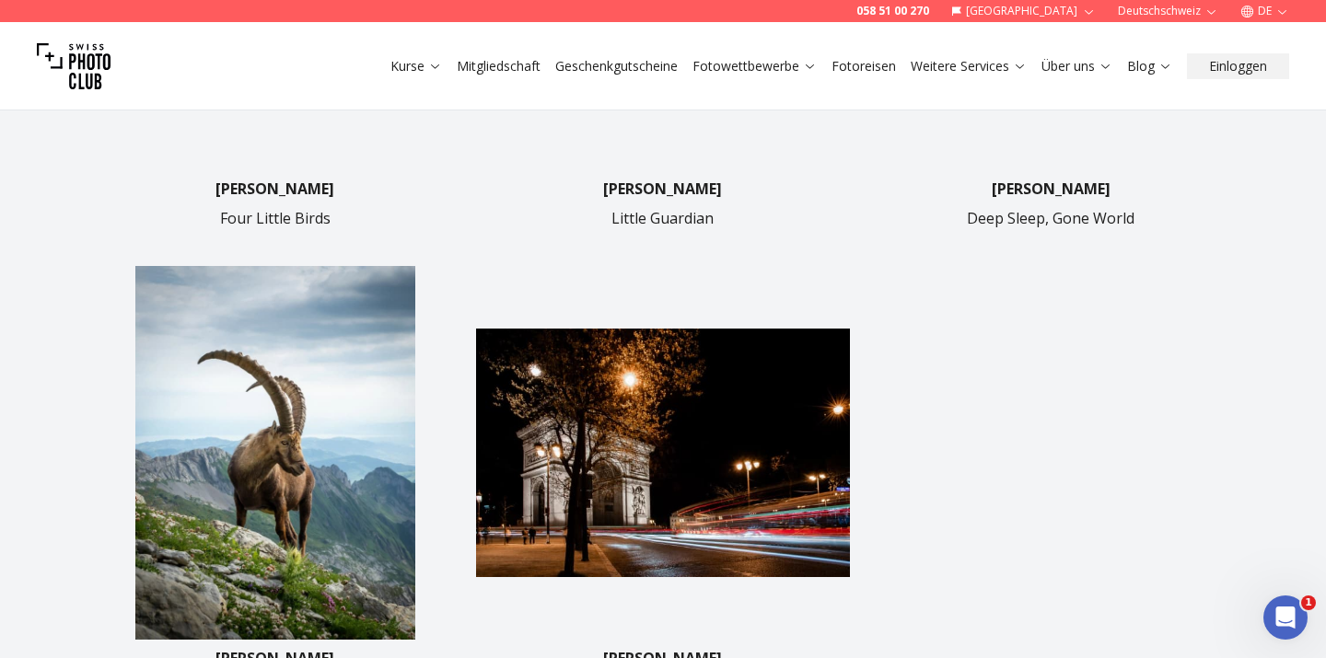
scroll to position [445, 0]
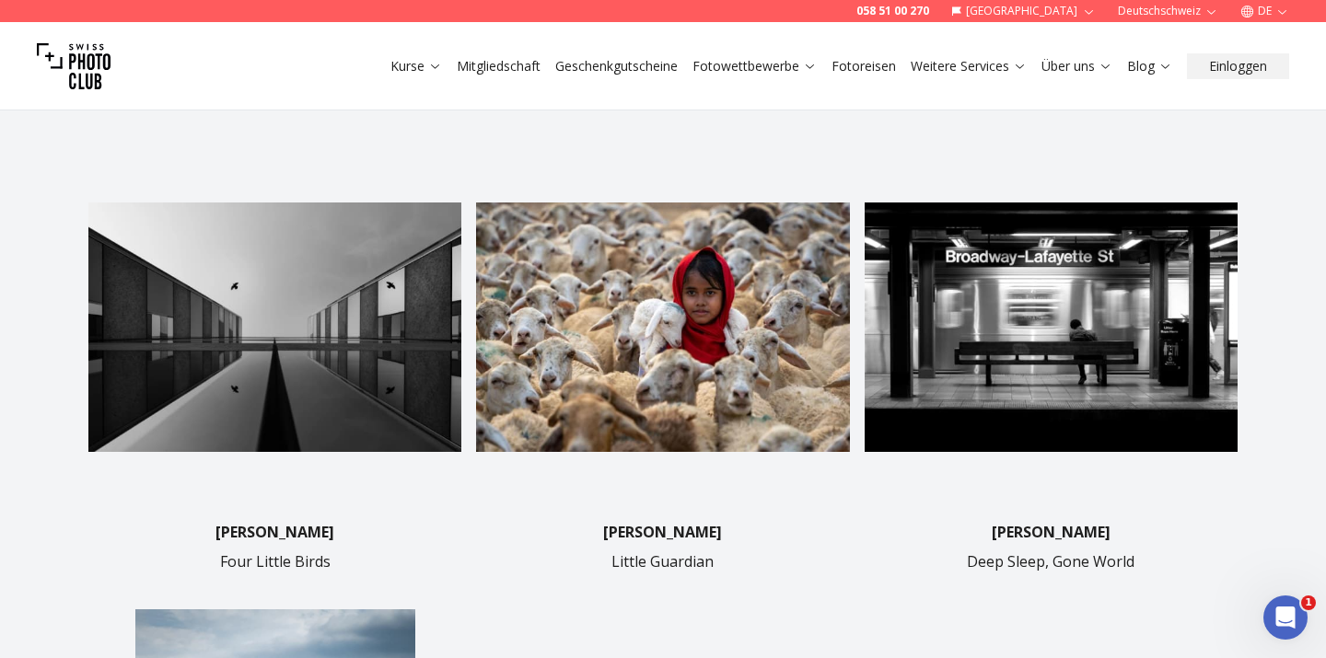
click at [252, 384] on img at bounding box center [274, 327] width 373 height 373
drag, startPoint x: 220, startPoint y: 536, endPoint x: 332, endPoint y: 543, distance: 112.6
click at [332, 543] on div "[PERSON_NAME] Four Little Birds" at bounding box center [274, 547] width 373 height 52
copy p "[PERSON_NAME]"
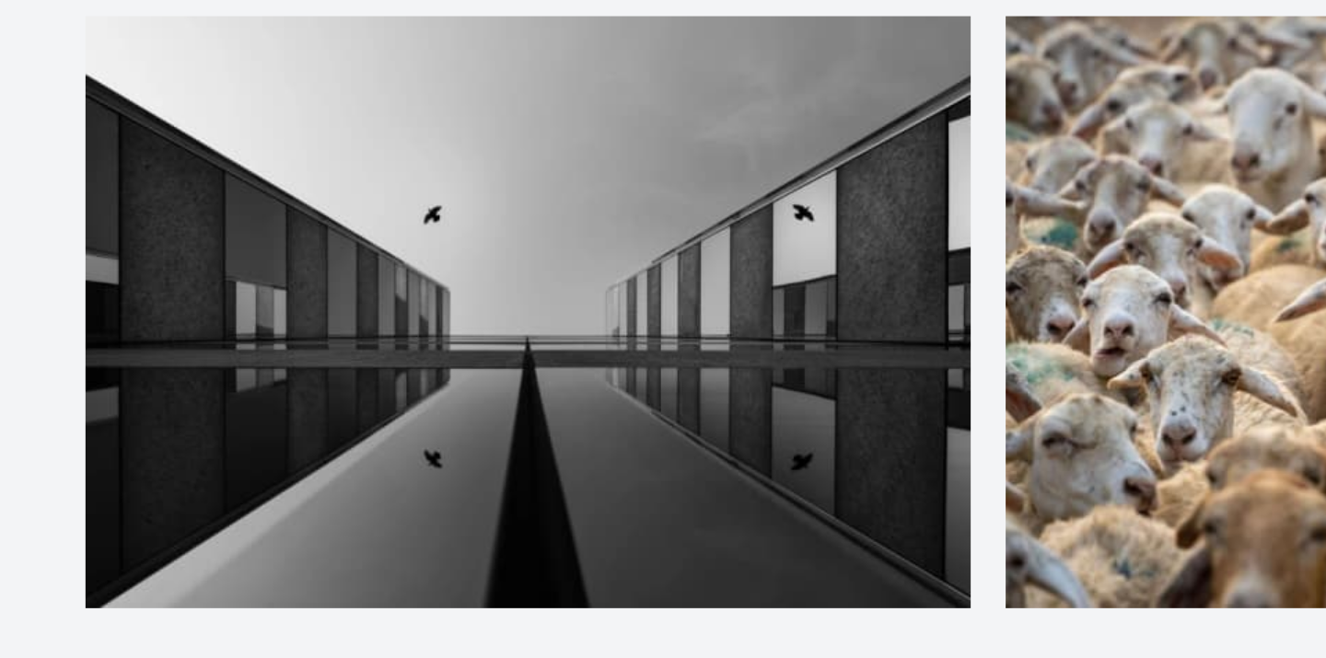
scroll to position [266, 0]
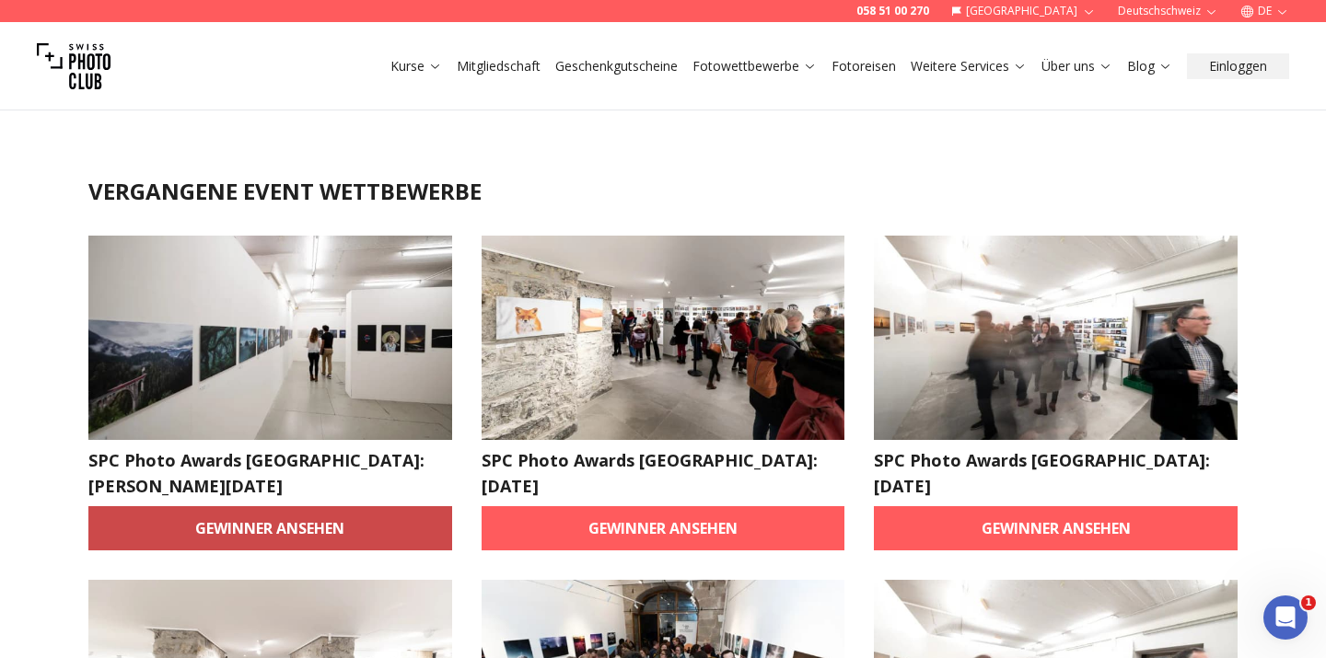
click at [228, 506] on link "Gewinner ansehen" at bounding box center [270, 528] width 364 height 44
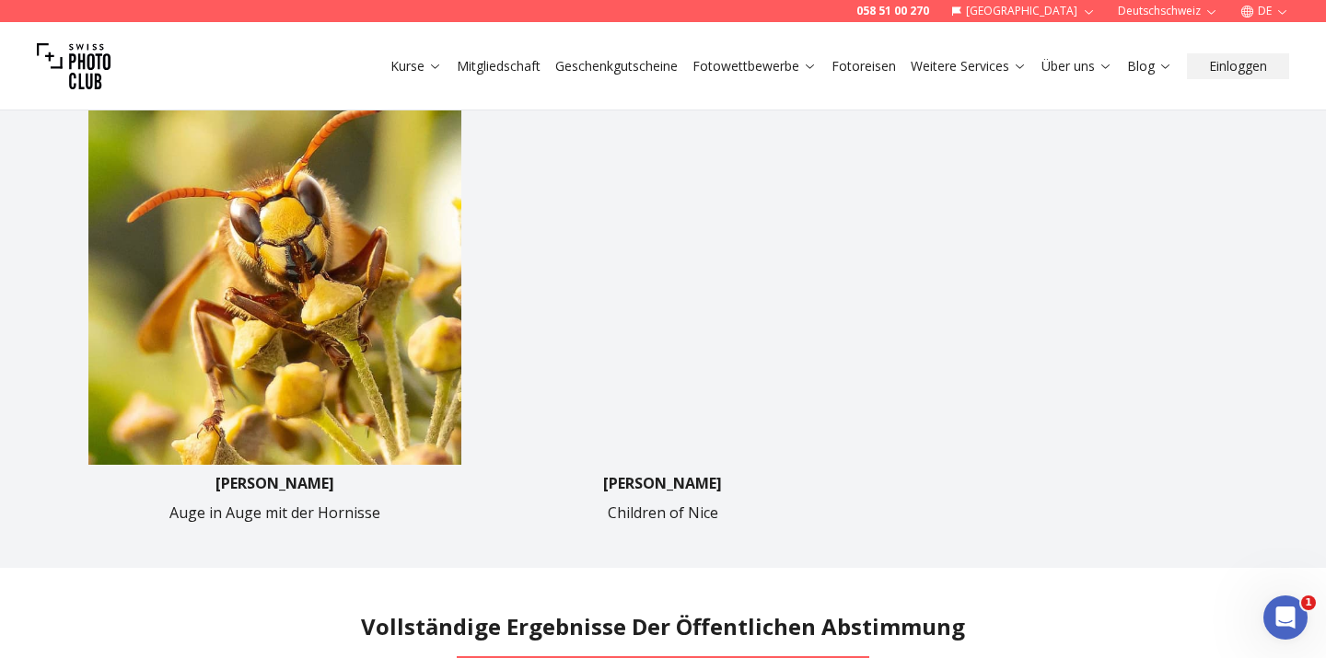
scroll to position [1063, 0]
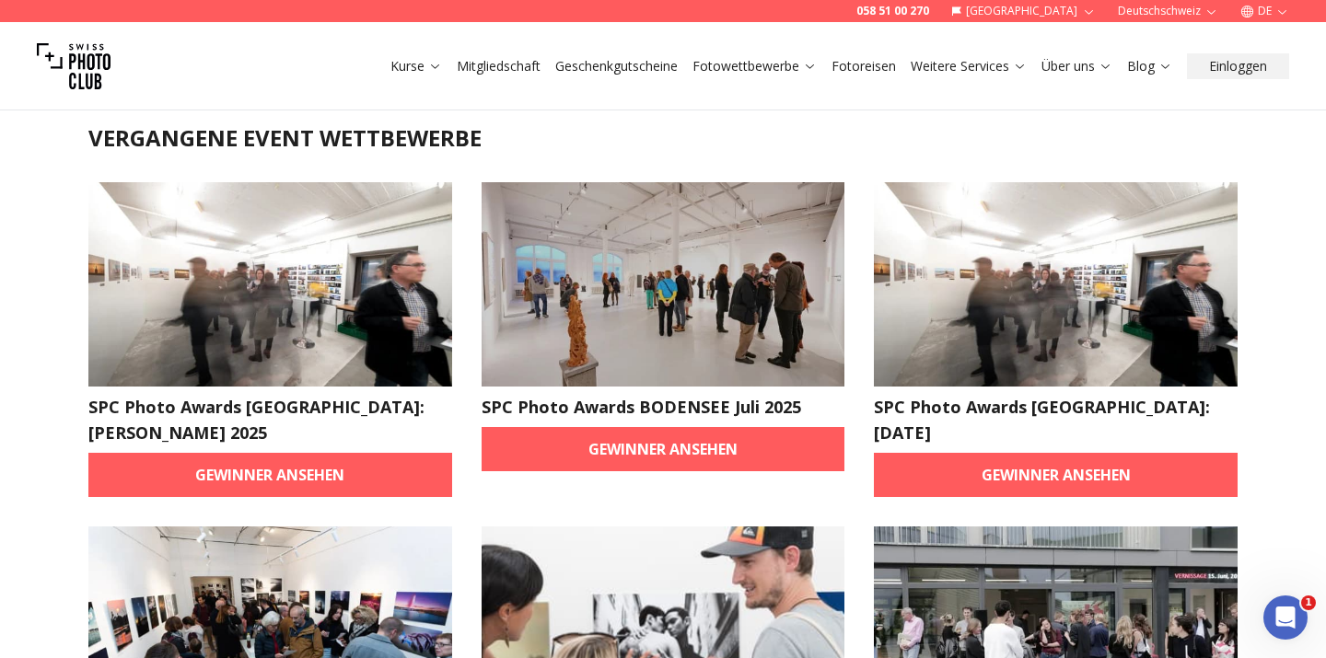
scroll to position [57, 0]
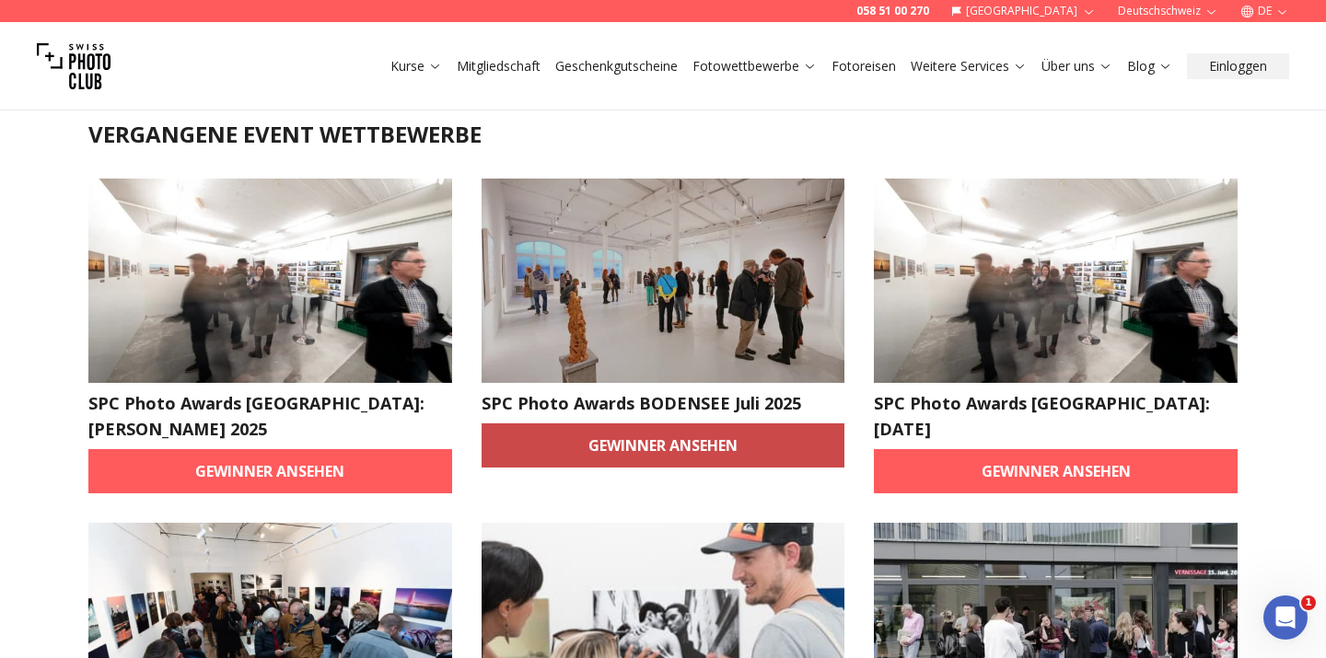
click at [771, 441] on link "Gewinner ansehen" at bounding box center [664, 446] width 364 height 44
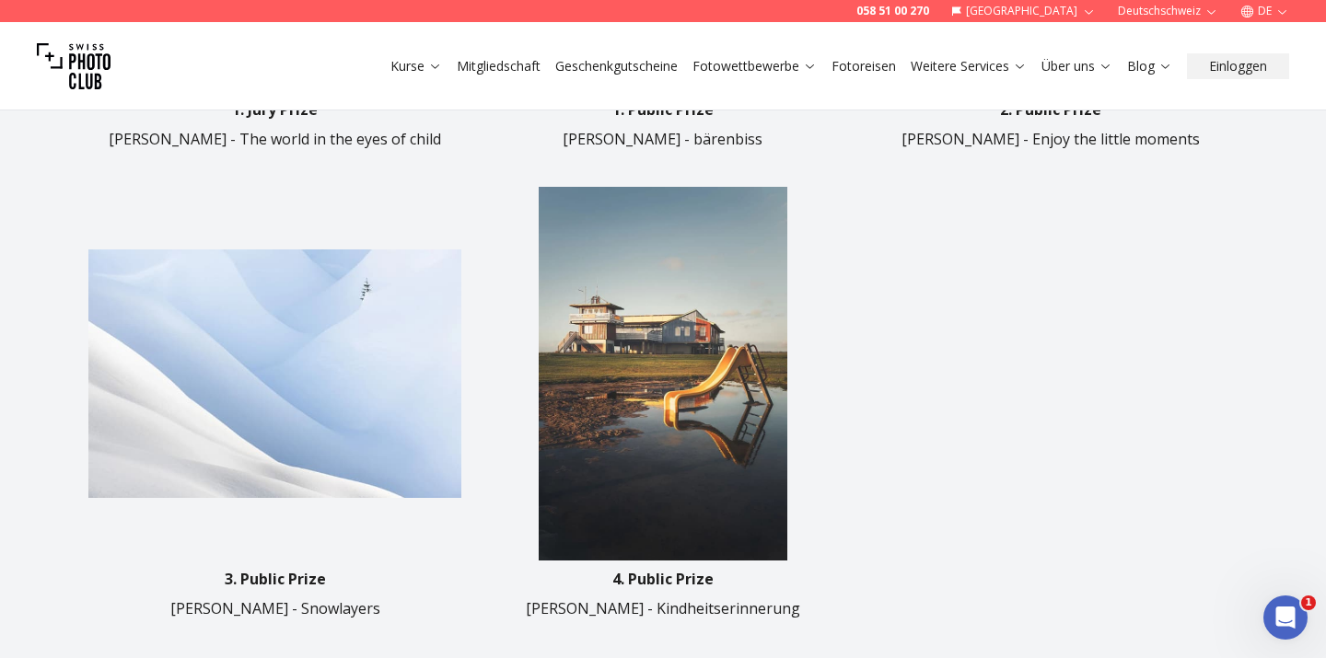
scroll to position [1157, 0]
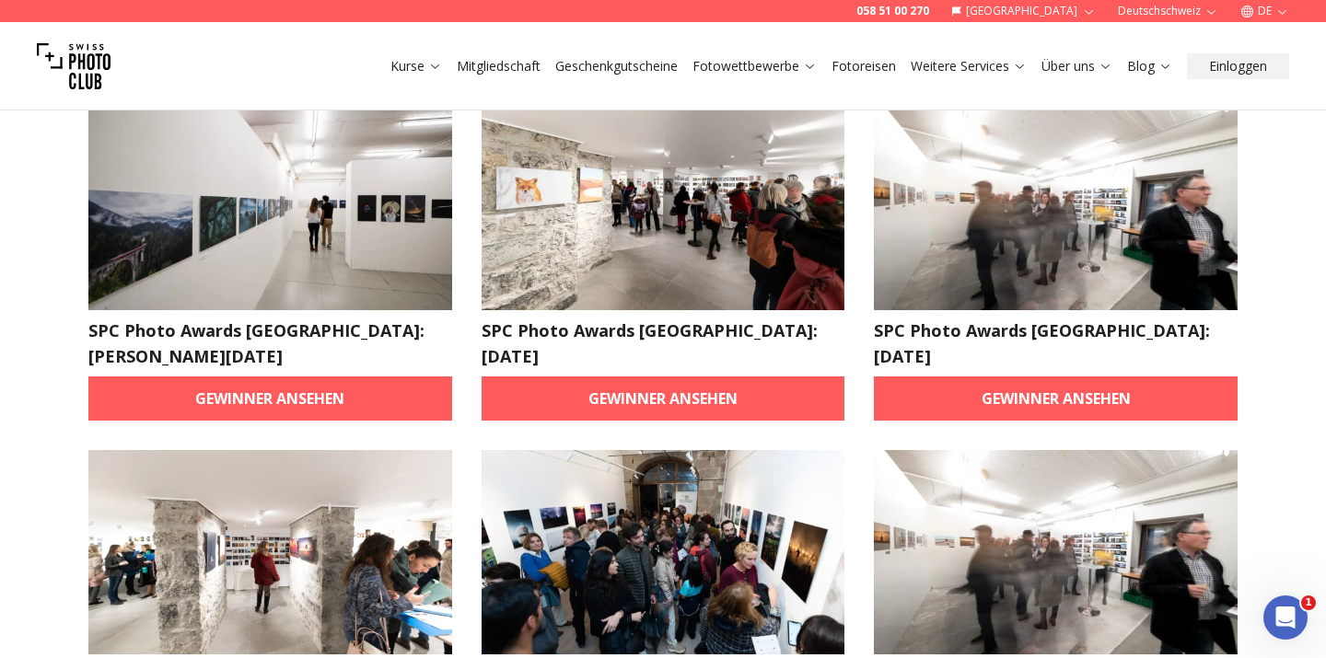
scroll to position [143, 0]
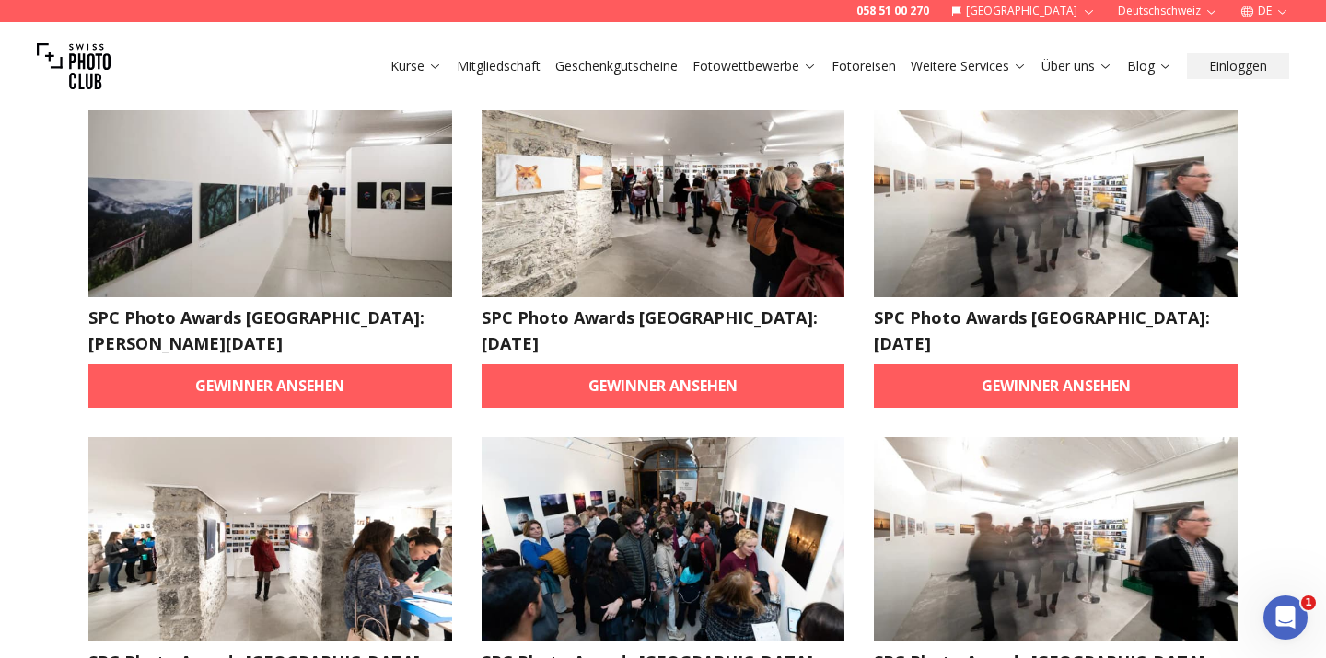
click at [1057, 332] on article "SPC Photo Awards [GEOGRAPHIC_DATA]: [DATE] Gewinner ansehen" at bounding box center [1056, 250] width 364 height 315
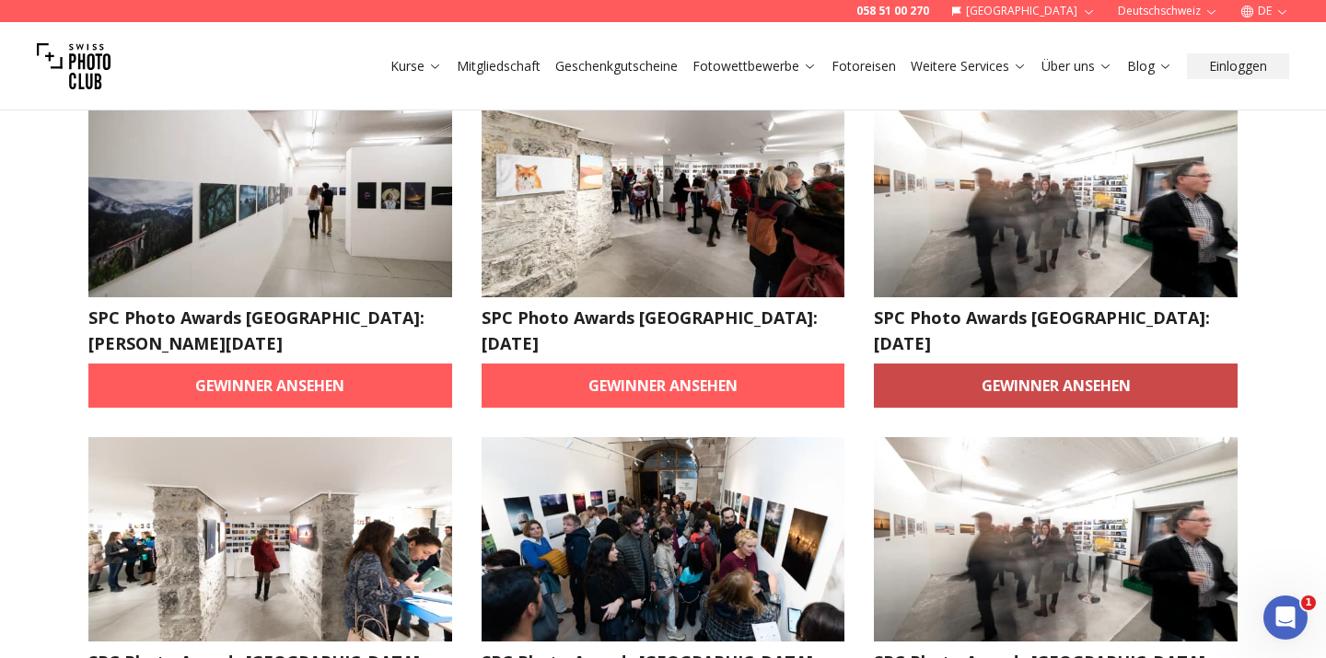
click at [994, 369] on link "Gewinner ansehen" at bounding box center [1056, 386] width 364 height 44
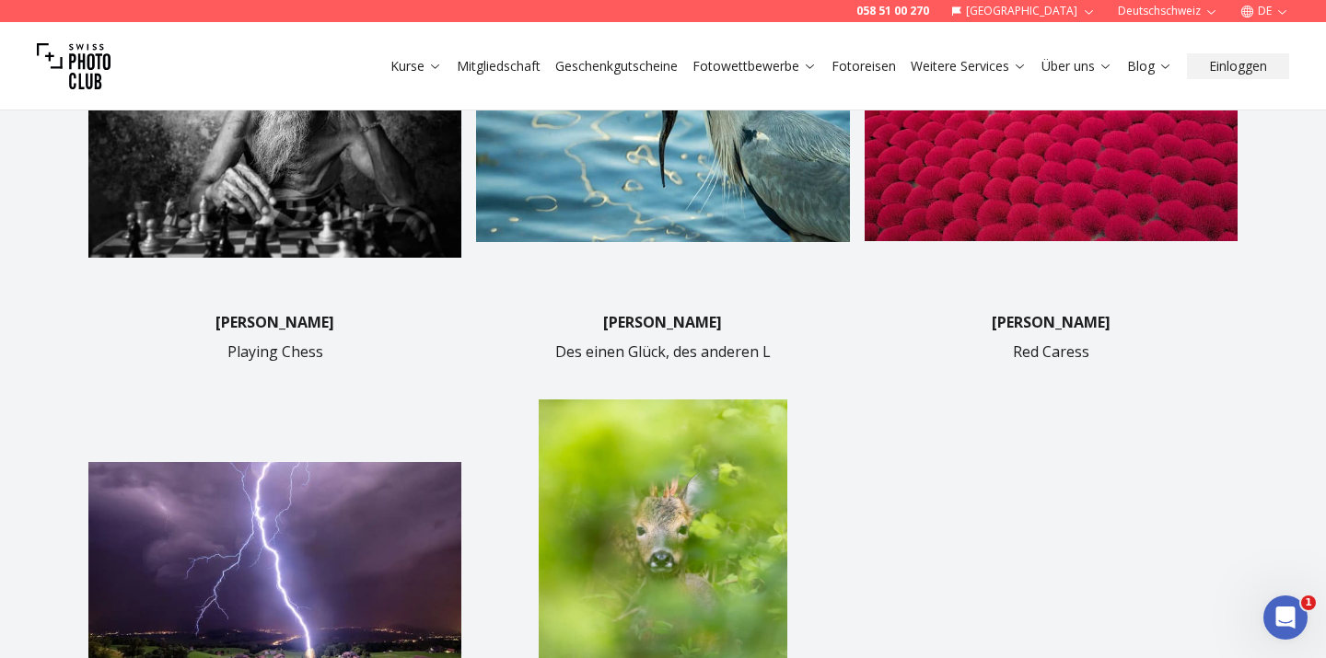
scroll to position [900, 0]
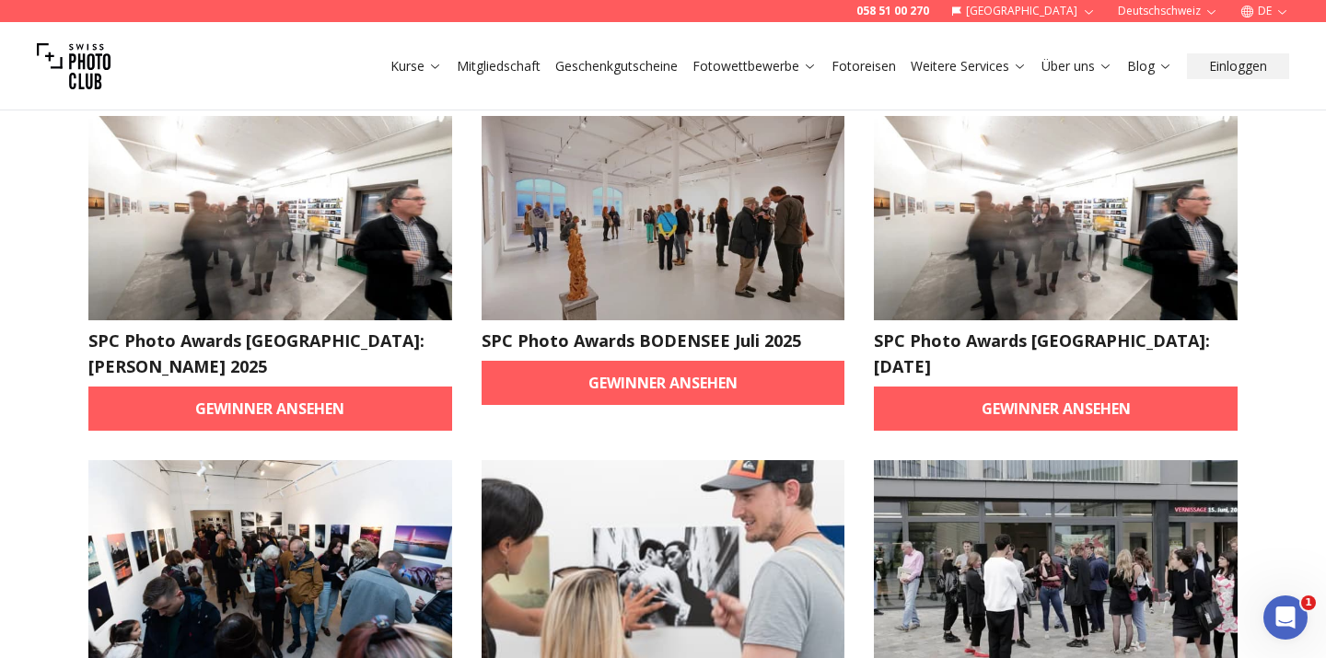
scroll to position [220, 0]
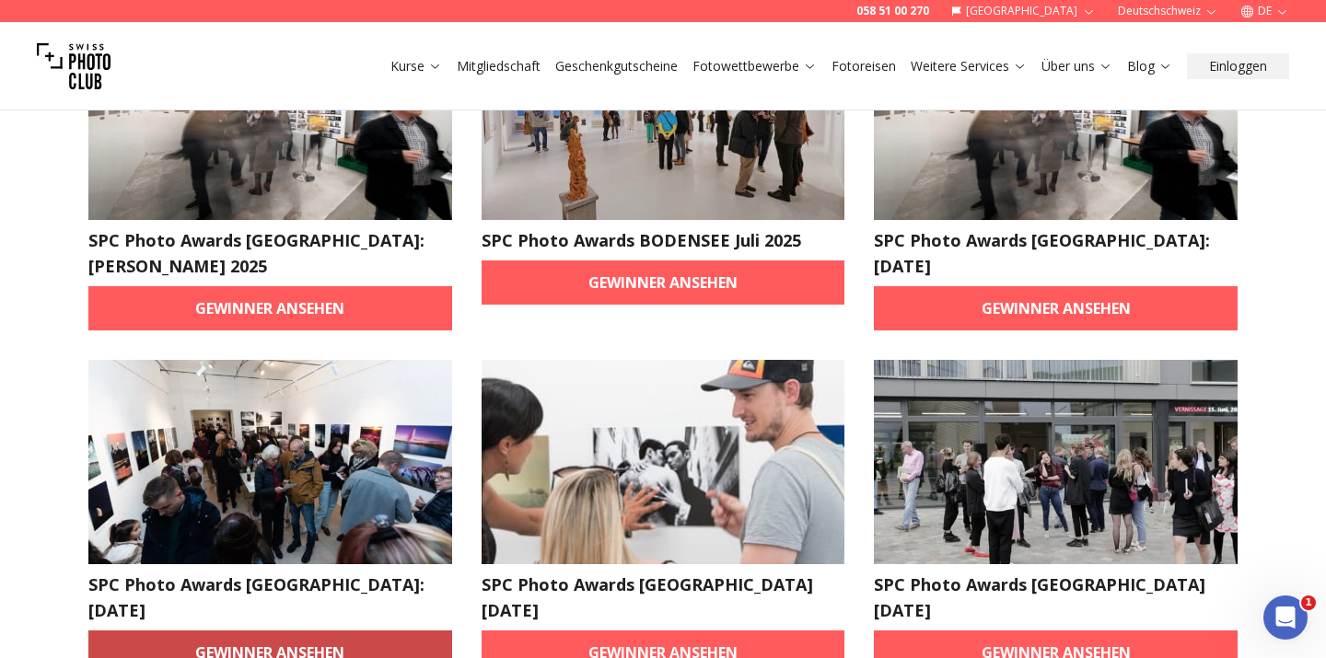
click at [168, 631] on link "Gewinner ansehen" at bounding box center [270, 653] width 364 height 44
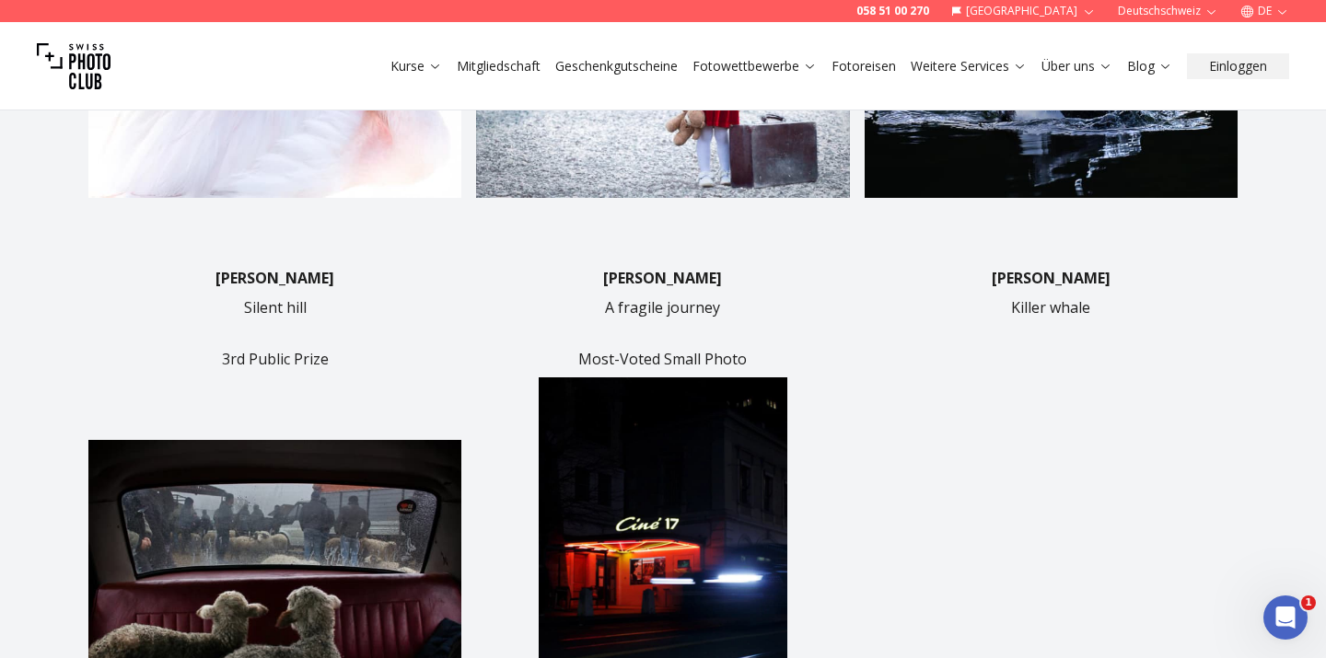
scroll to position [893, 0]
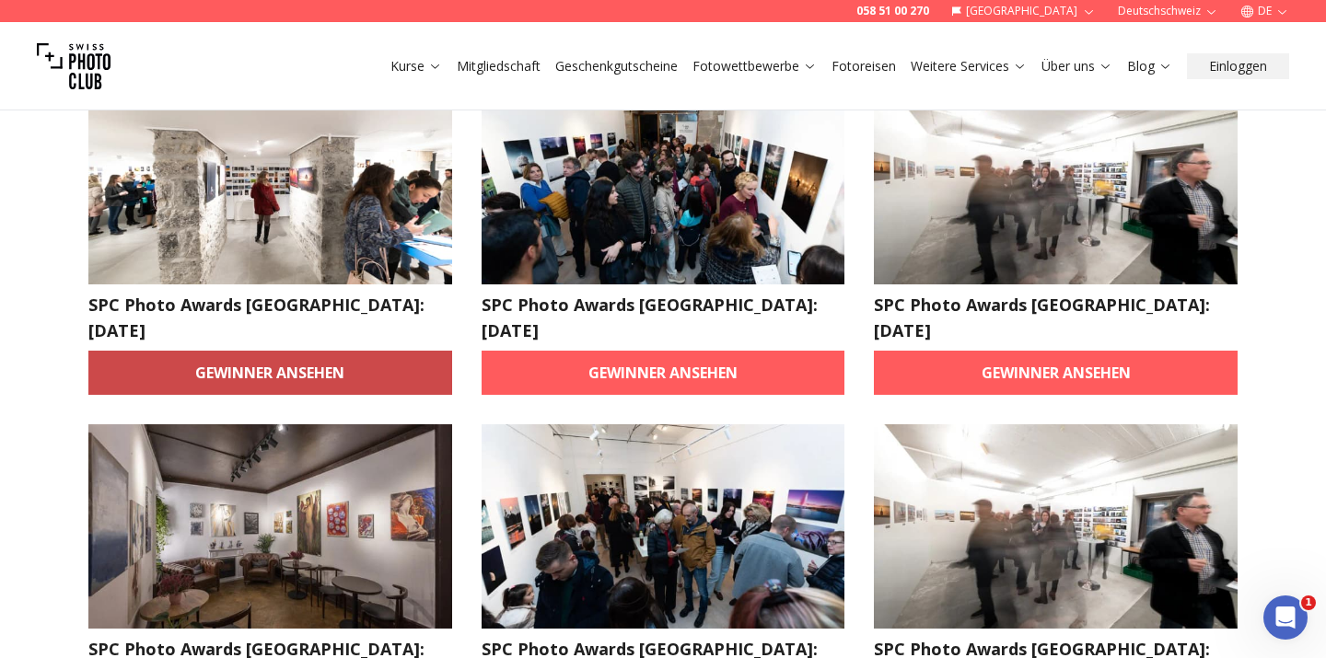
scroll to position [502, 0]
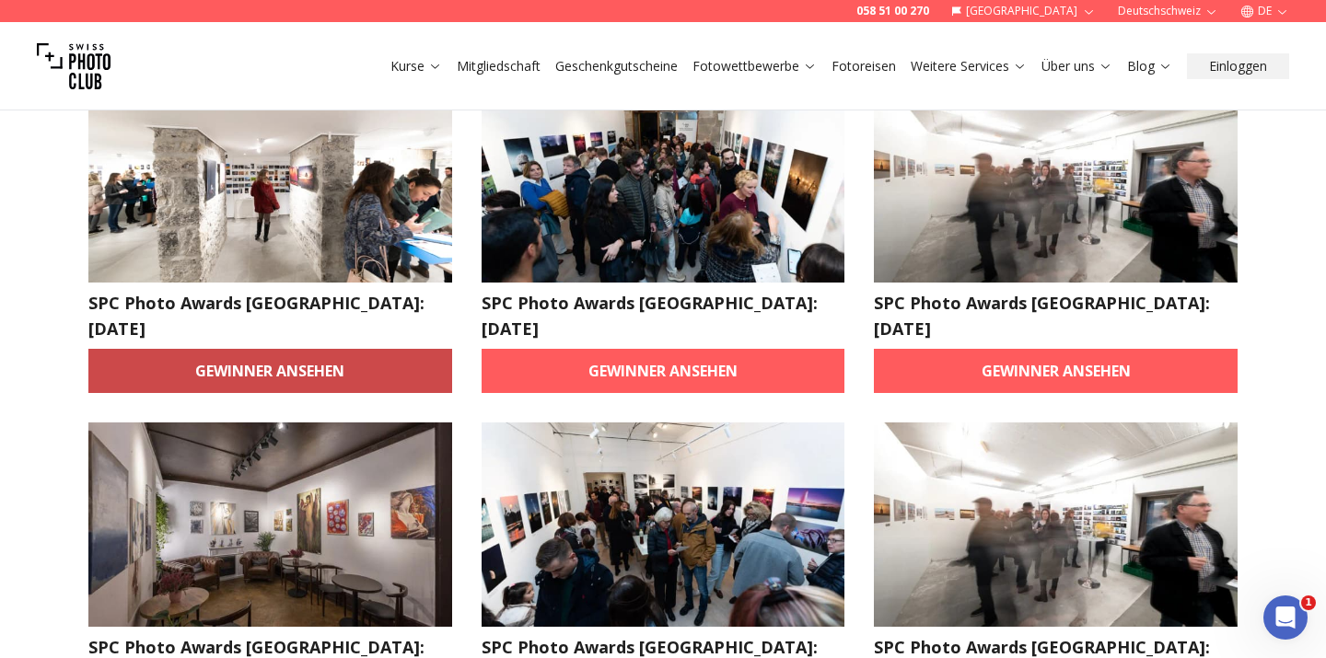
click at [233, 349] on link "Gewinner ansehen" at bounding box center [270, 371] width 364 height 44
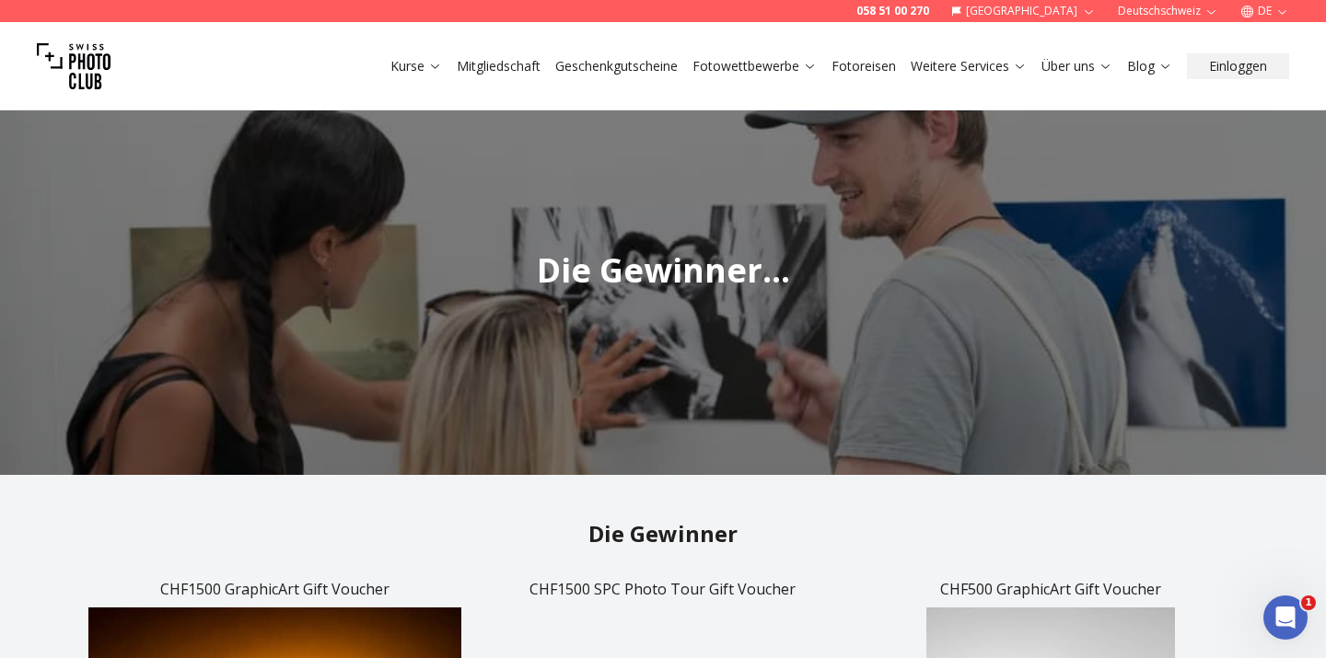
scroll to position [506, 0]
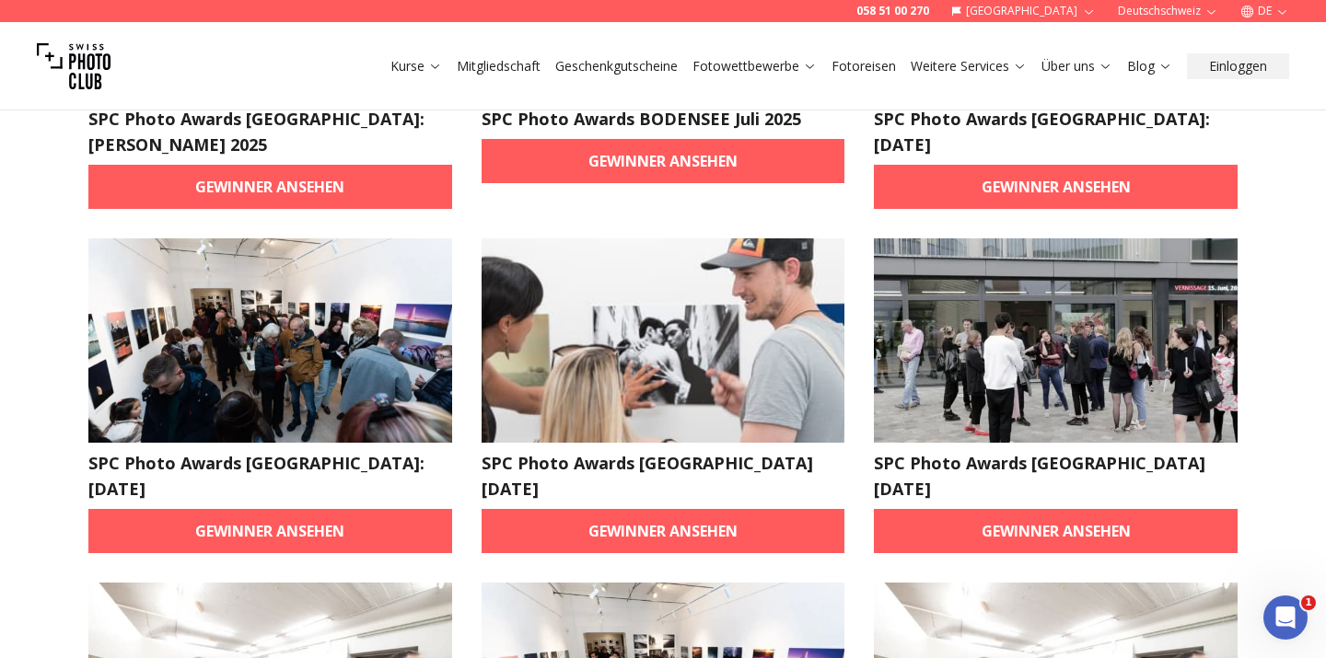
scroll to position [386, 0]
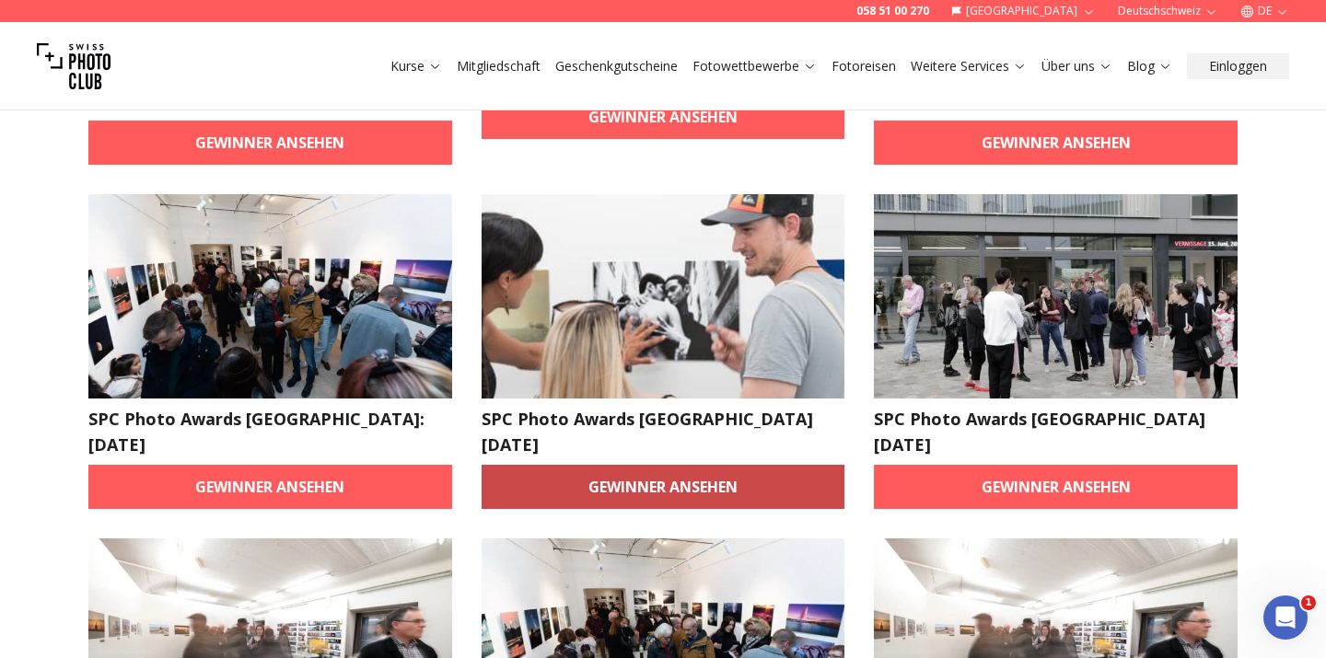
click at [662, 465] on link "Gewinner ansehen" at bounding box center [664, 487] width 364 height 44
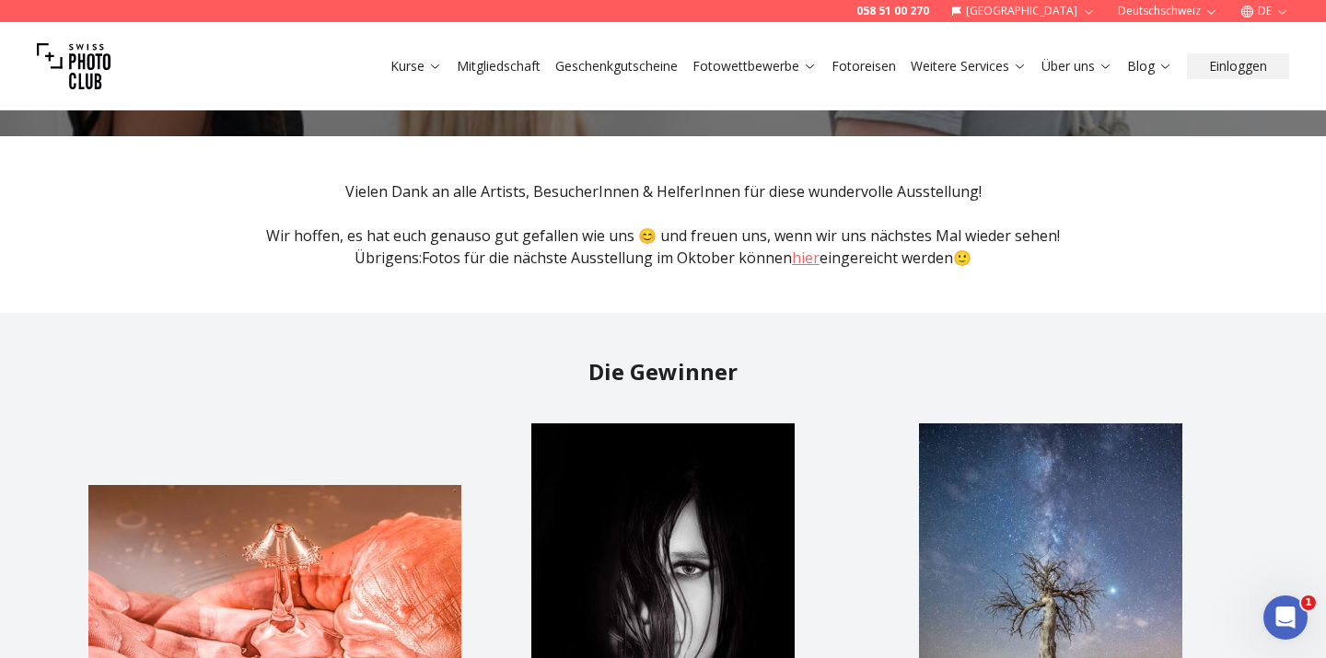
scroll to position [339, 0]
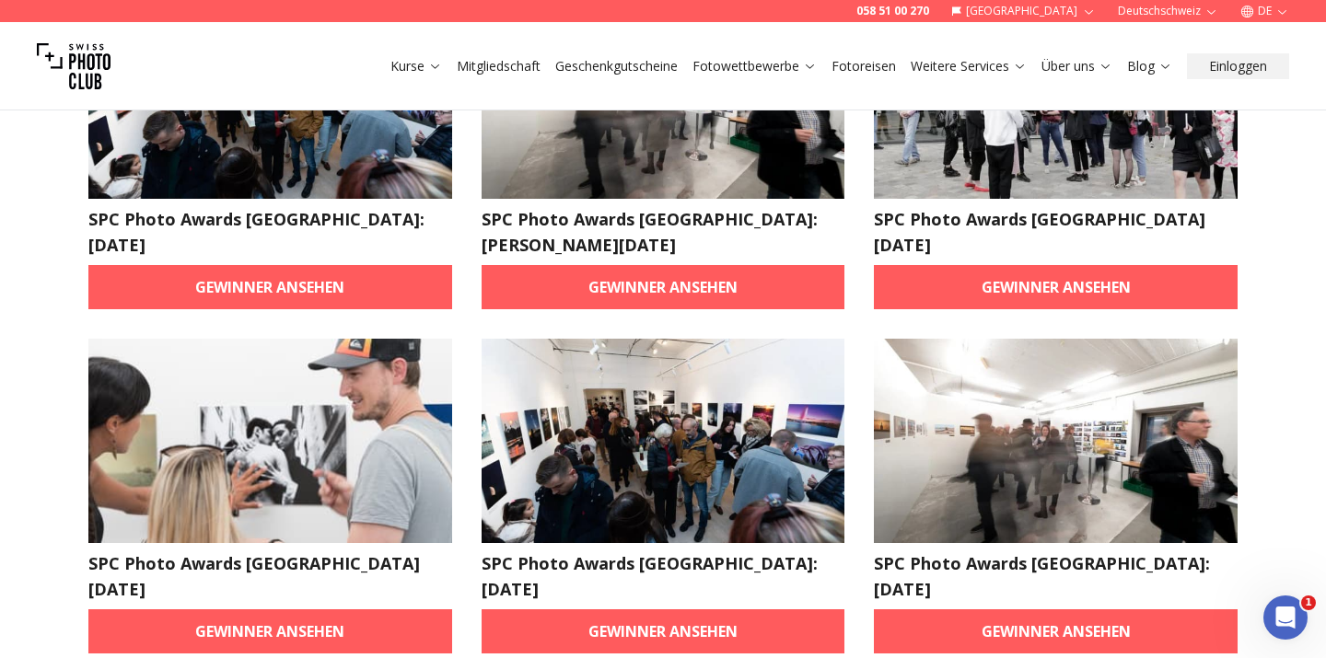
scroll to position [2309, 0]
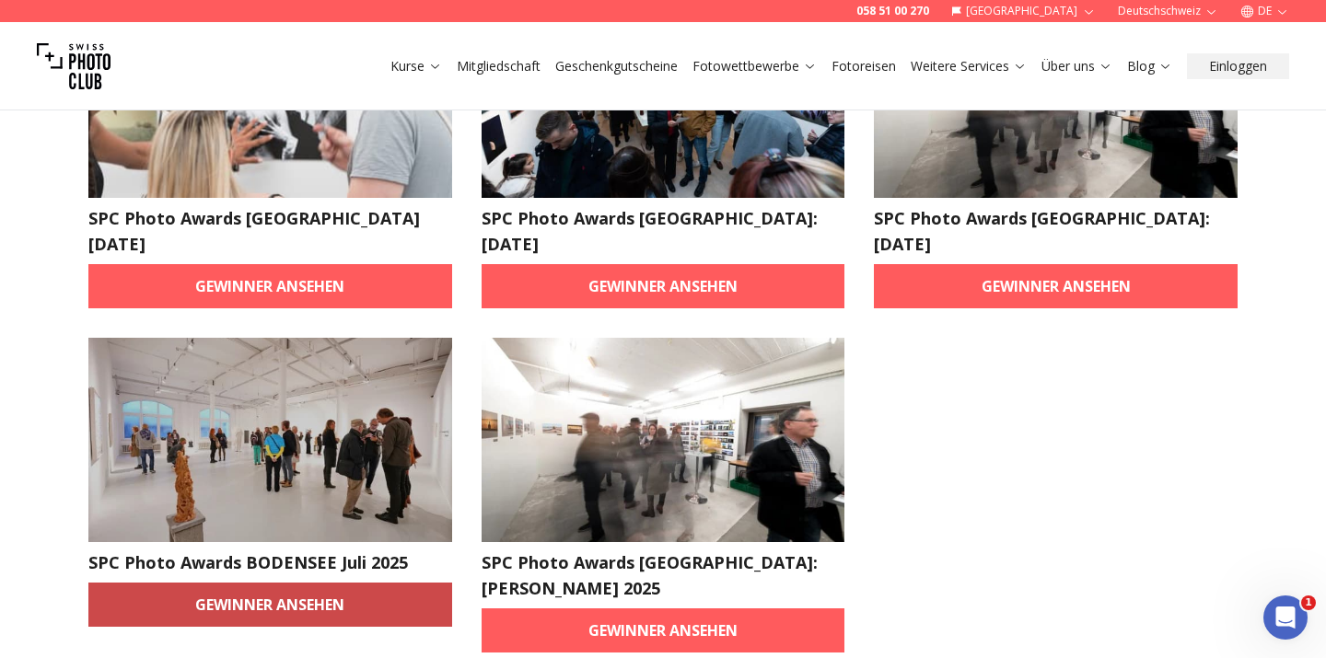
click at [203, 583] on link "Gewinner ansehen" at bounding box center [270, 605] width 364 height 44
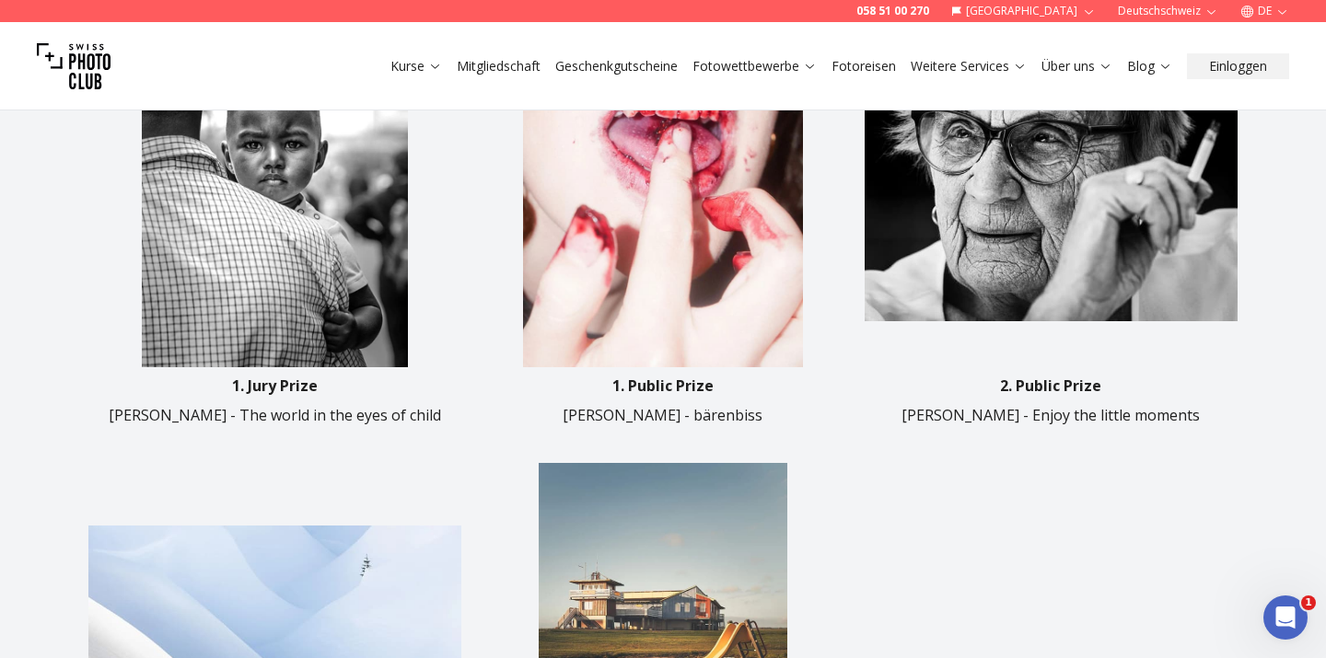
scroll to position [878, 0]
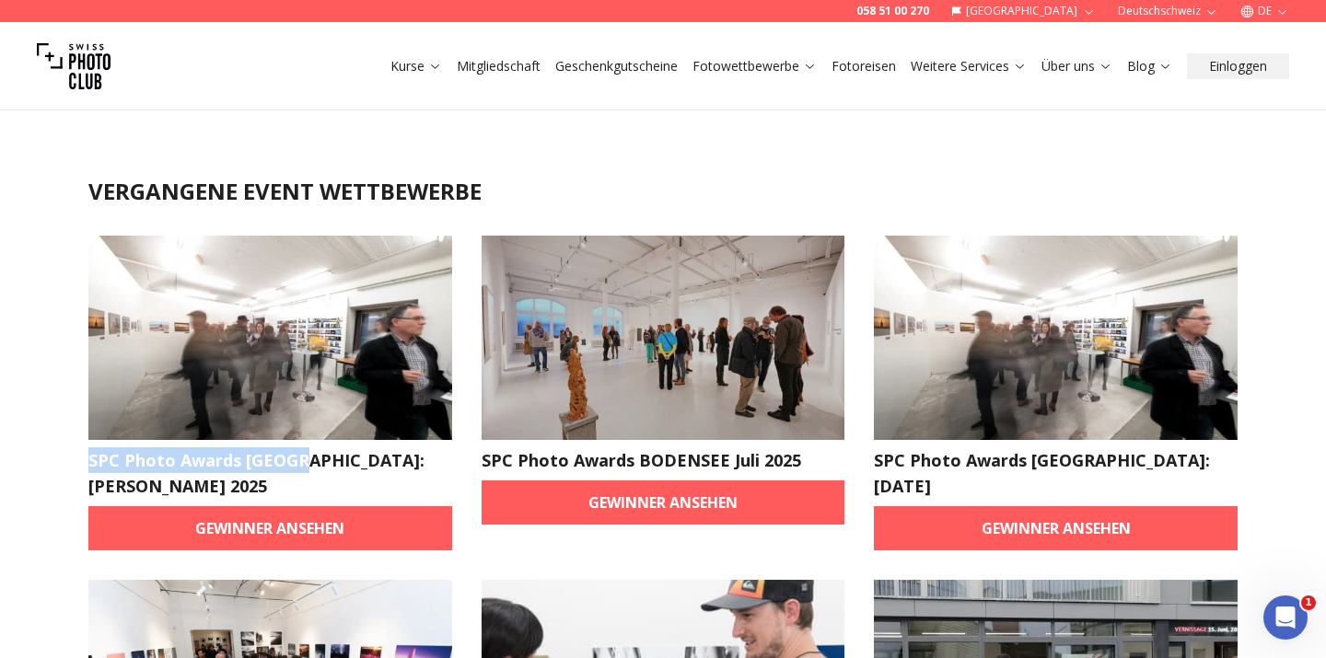
drag, startPoint x: 88, startPoint y: 456, endPoint x: 293, endPoint y: 461, distance: 204.5
click at [293, 461] on h2 "SPC Photo Awards [GEOGRAPHIC_DATA]: [PERSON_NAME] 2025" at bounding box center [270, 474] width 364 height 52
copy h2 "SPC Photo Awards [GEOGRAPHIC_DATA]"
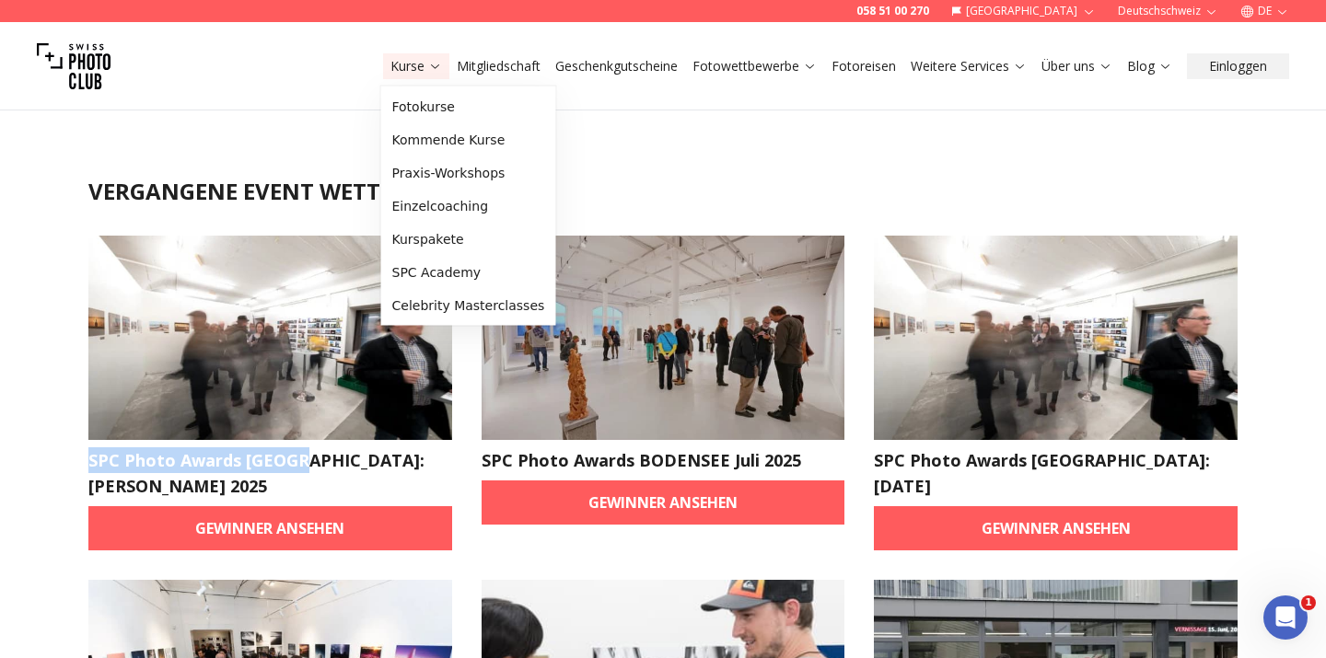
click at [440, 66] on button "Kurse" at bounding box center [416, 66] width 66 height 26
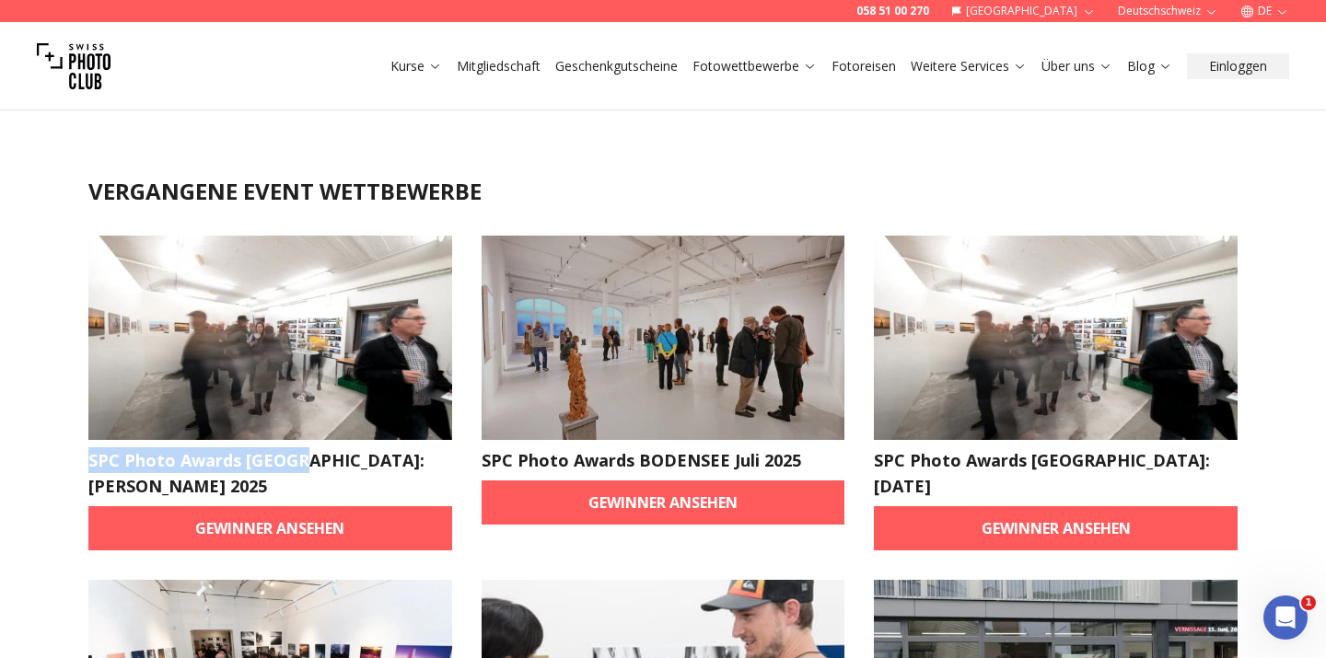
click at [440, 66] on button "Kurse" at bounding box center [416, 66] width 66 height 26
click at [434, 65] on icon at bounding box center [435, 66] width 14 height 14
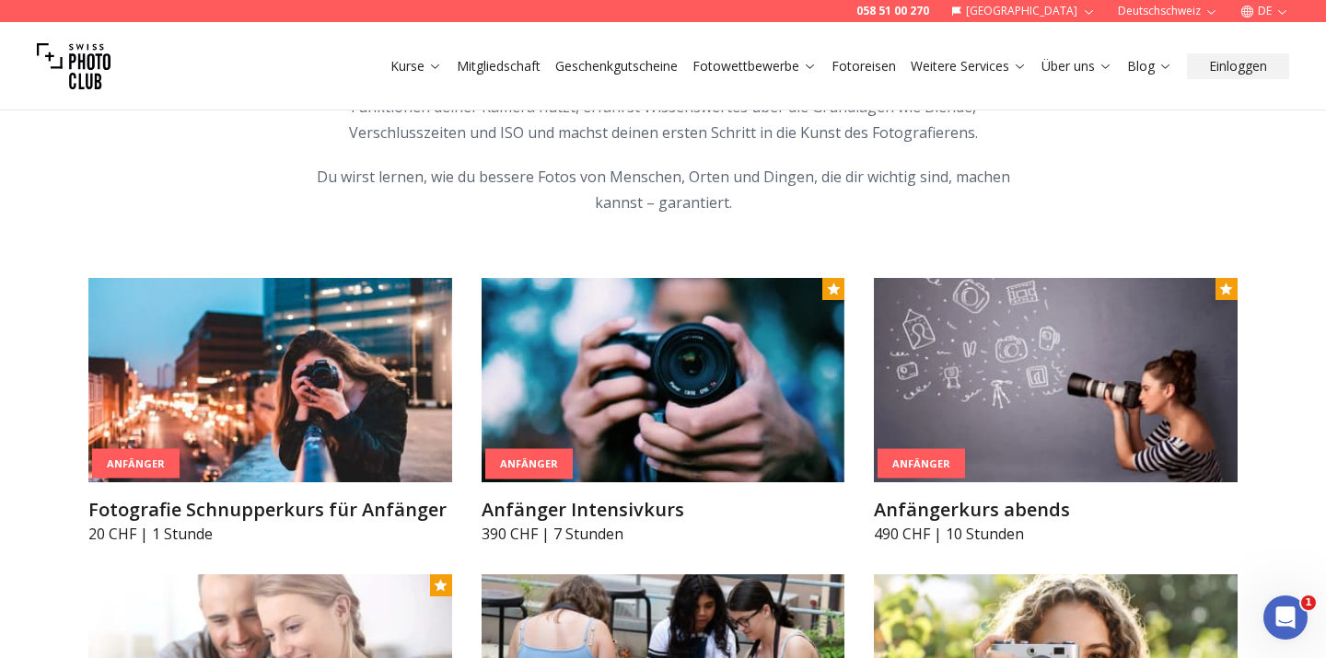
scroll to position [1018, 0]
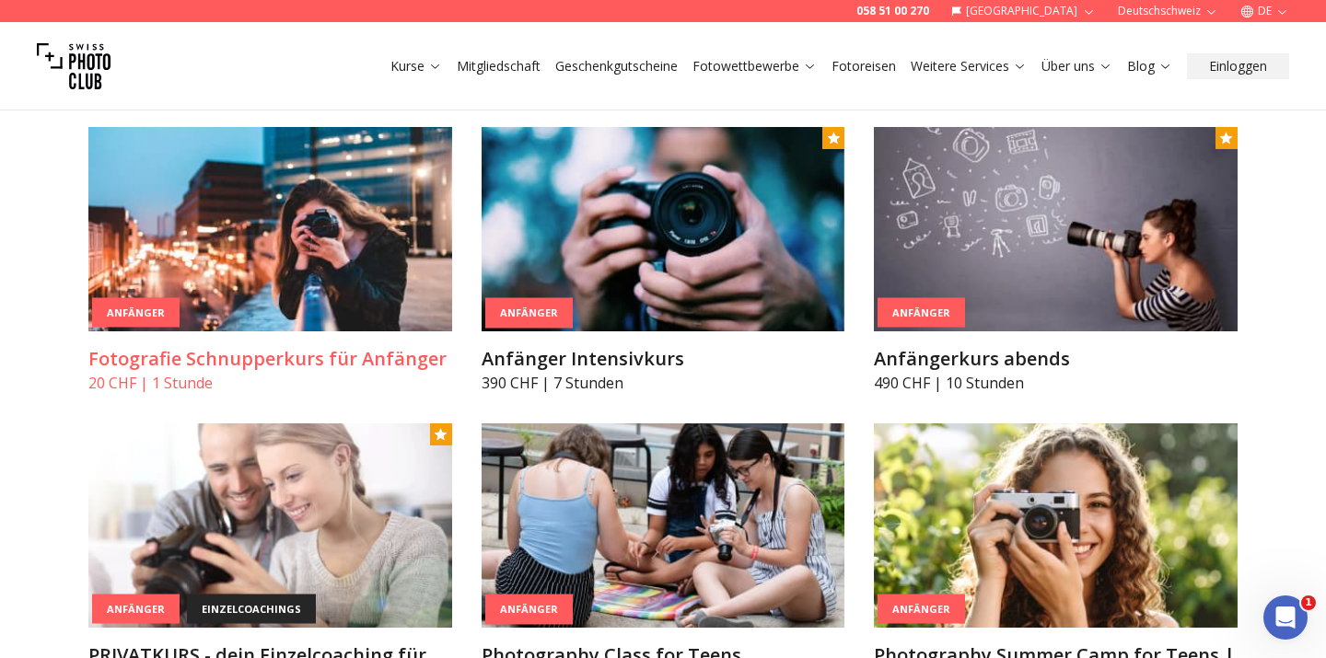
click at [283, 297] on img at bounding box center [270, 229] width 364 height 204
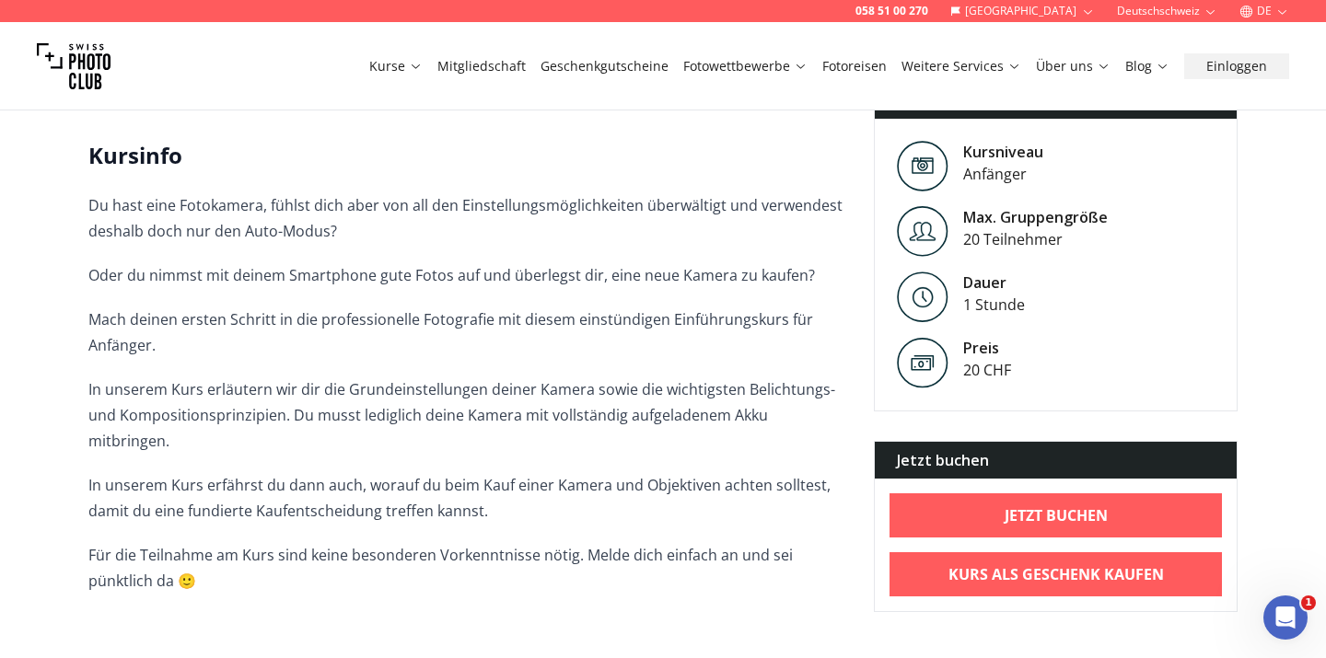
scroll to position [285, 0]
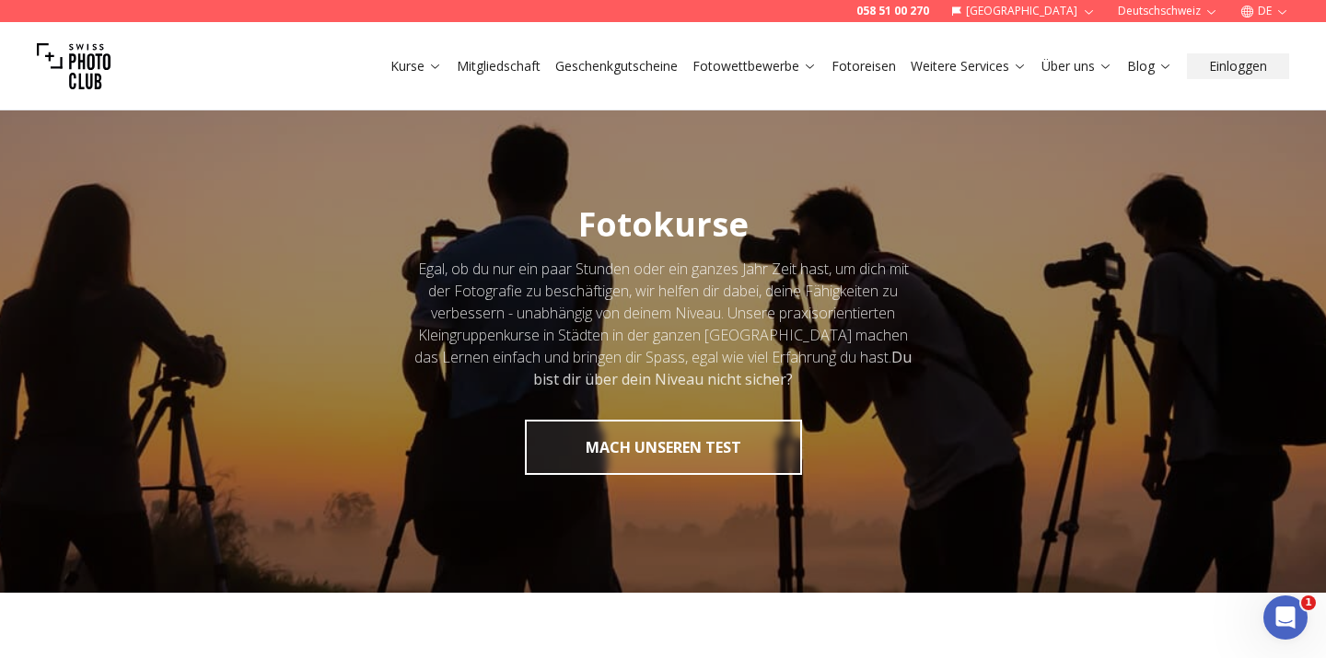
click at [627, 65] on link "Geschenkgutscheine" at bounding box center [616, 66] width 122 height 18
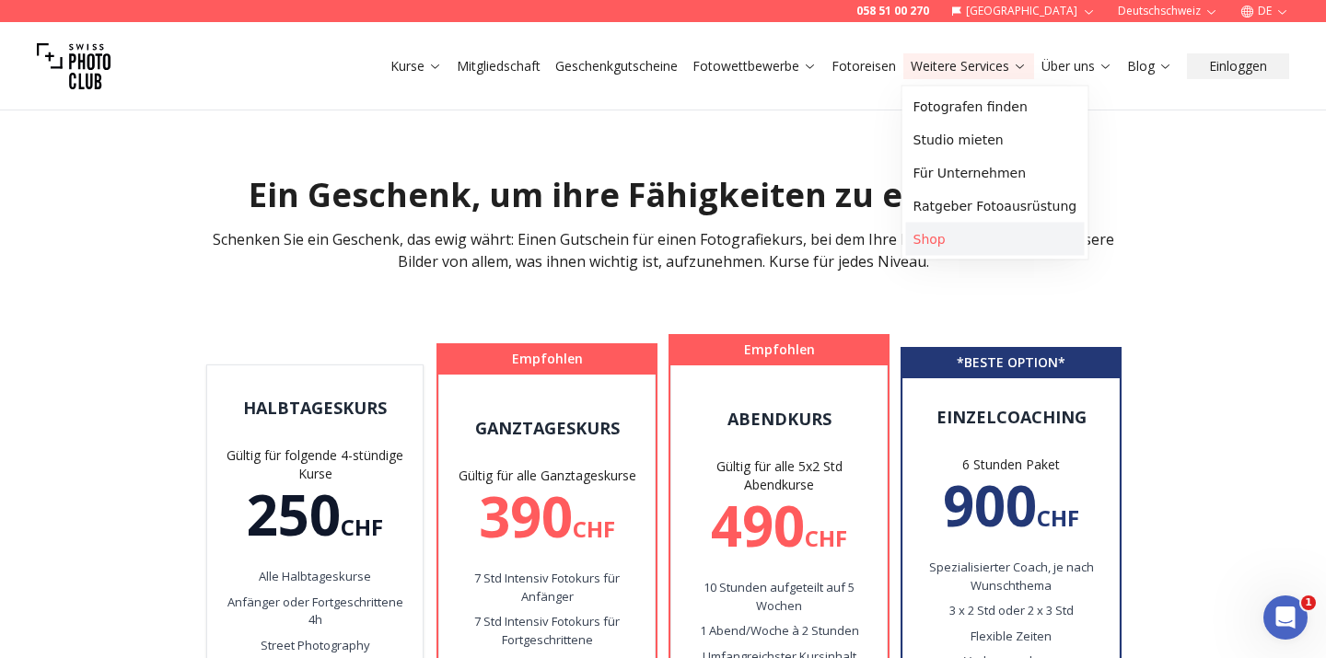
click at [941, 232] on link "Shop" at bounding box center [995, 239] width 179 height 33
click at [1022, 105] on link "Fotografen finden" at bounding box center [995, 106] width 179 height 33
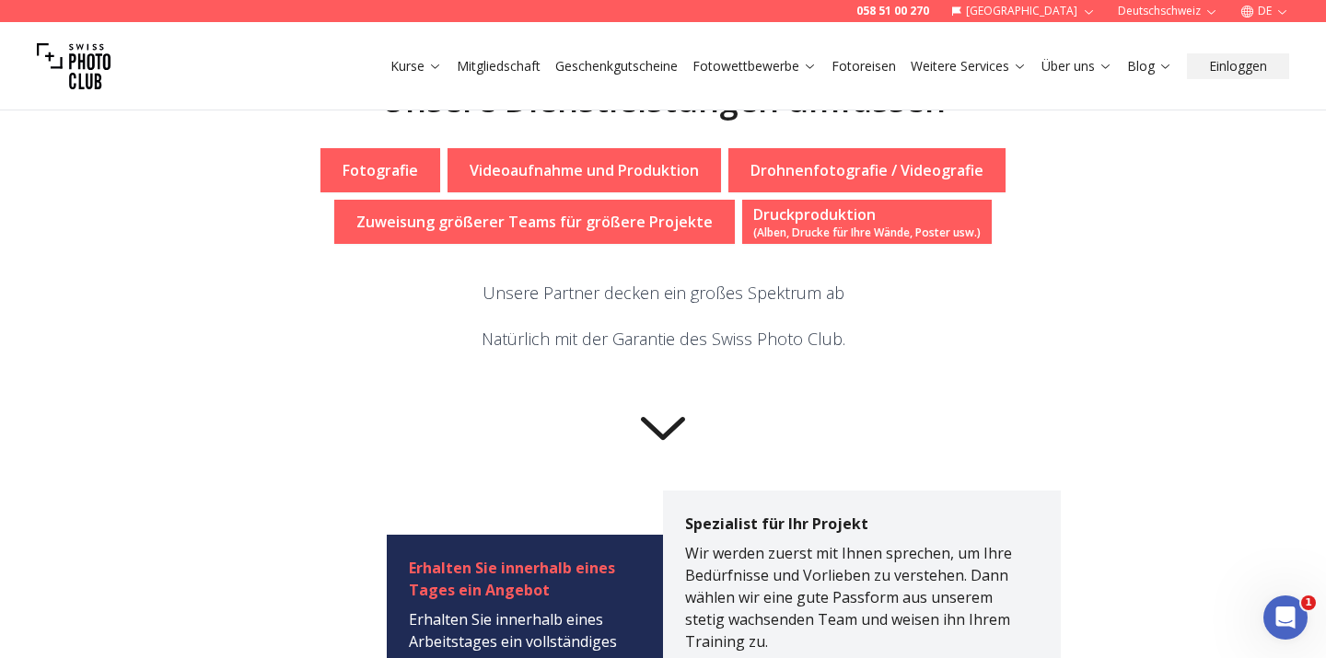
scroll to position [367, 0]
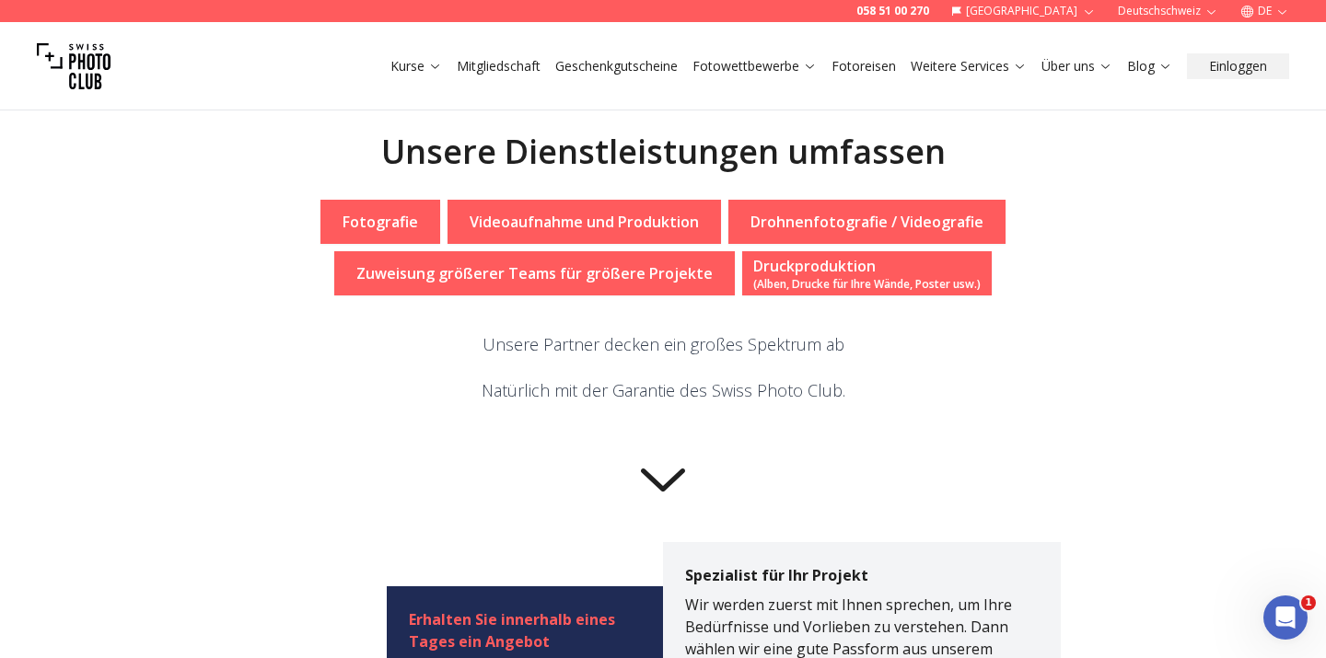
click at [392, 223] on p "Fotografie" at bounding box center [381, 222] width 76 height 22
click at [669, 475] on icon at bounding box center [663, 476] width 74 height 74
click at [657, 491] on icon at bounding box center [663, 476] width 74 height 74
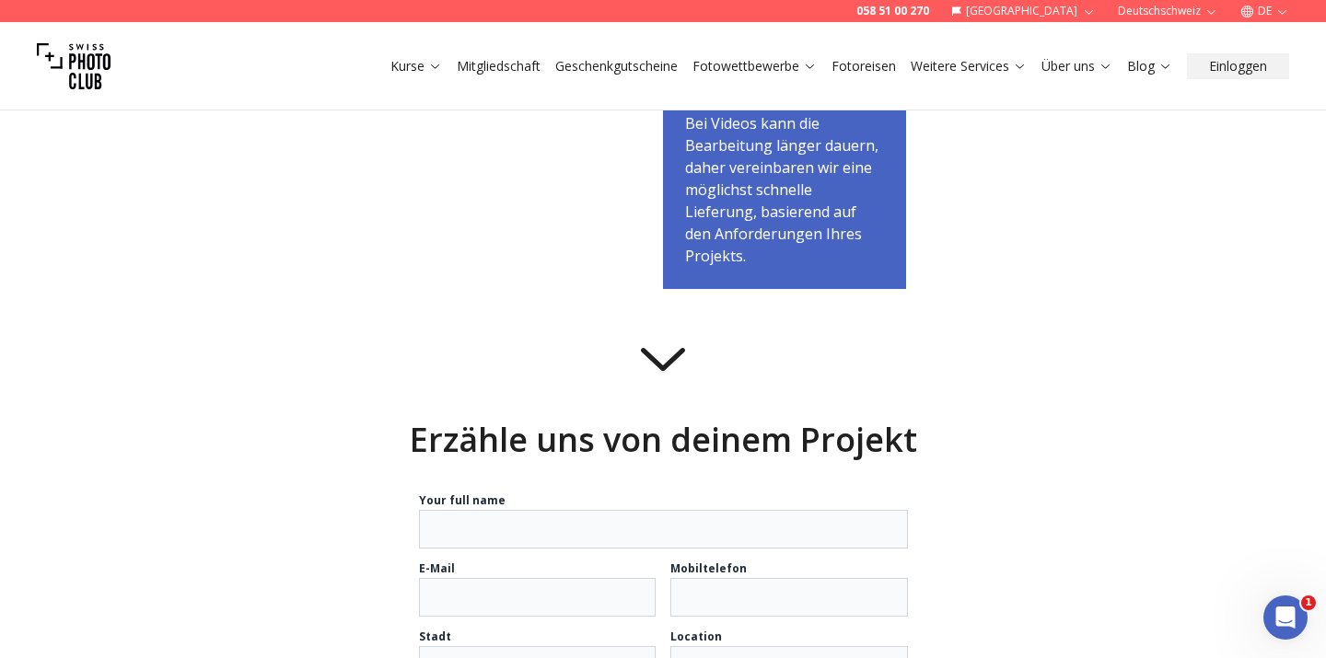
scroll to position [2102, 0]
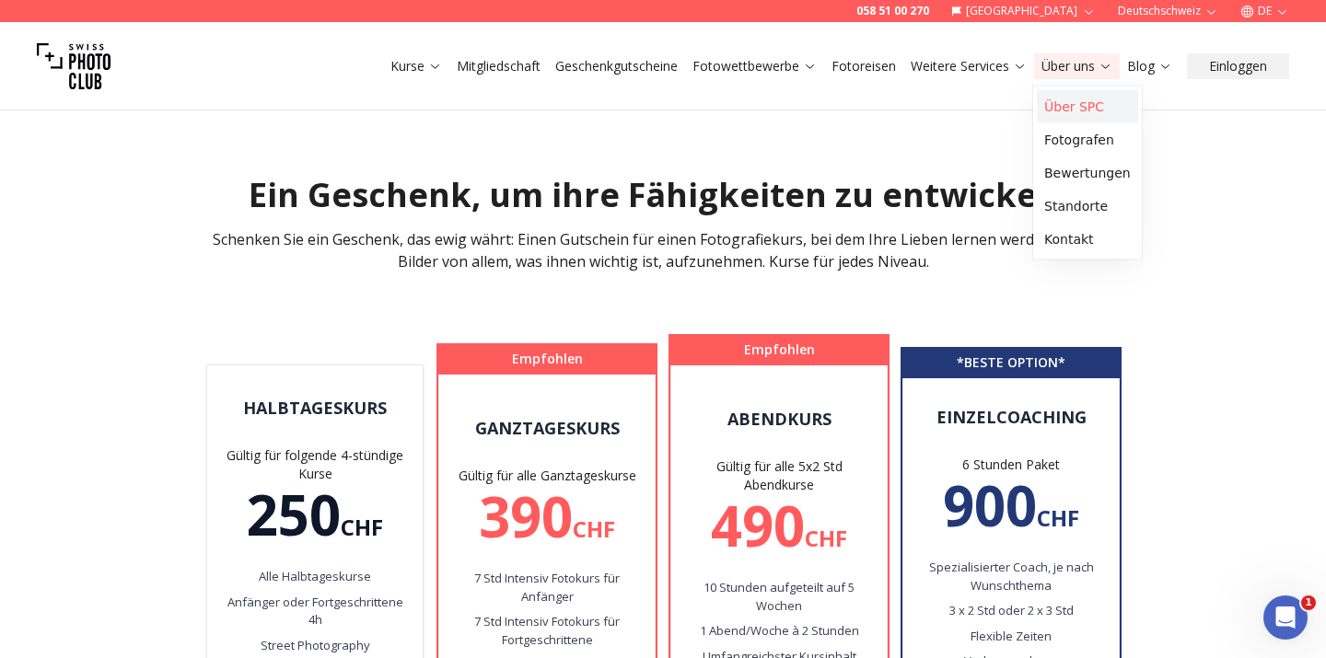
click at [1061, 107] on link "Über SPC" at bounding box center [1087, 106] width 101 height 33
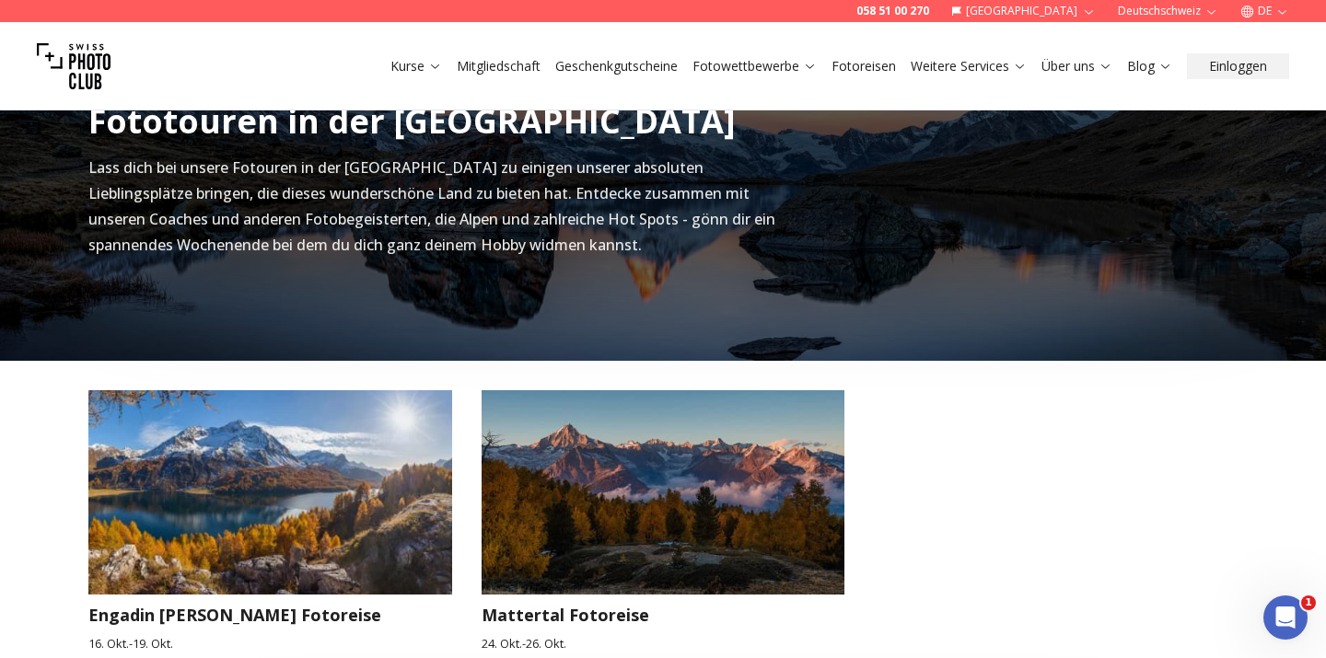
scroll to position [1127, 0]
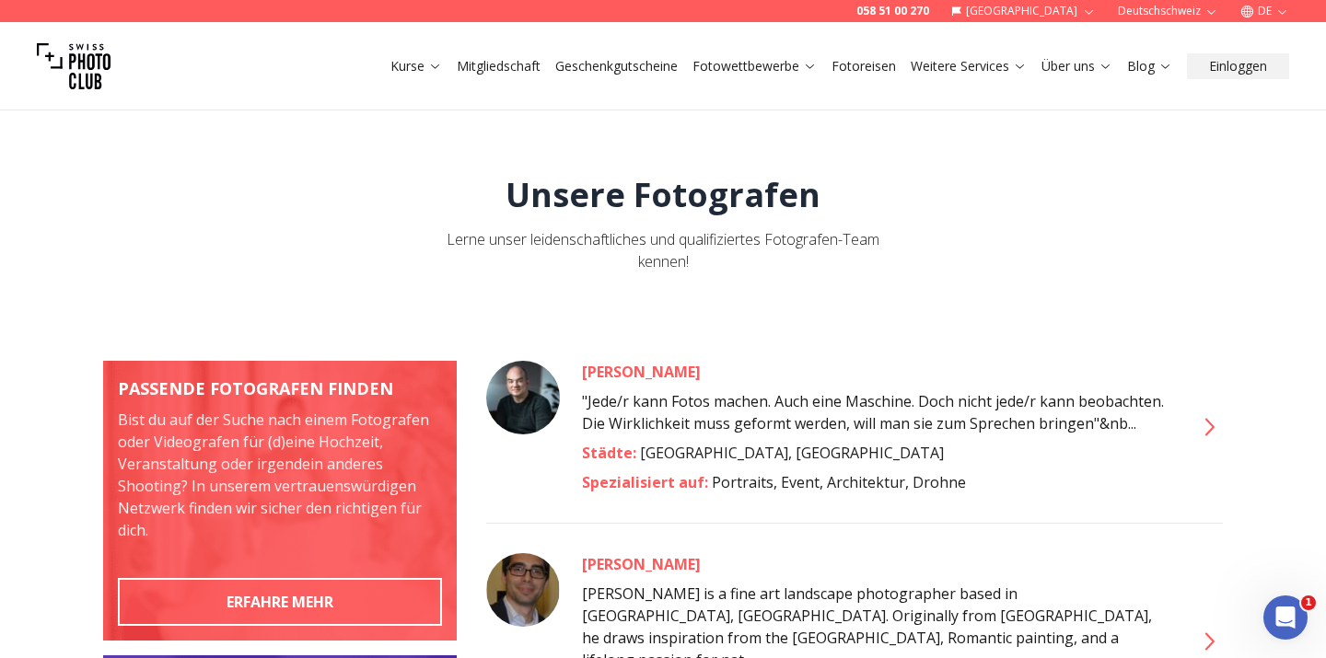
click at [95, 54] on img at bounding box center [74, 66] width 74 height 74
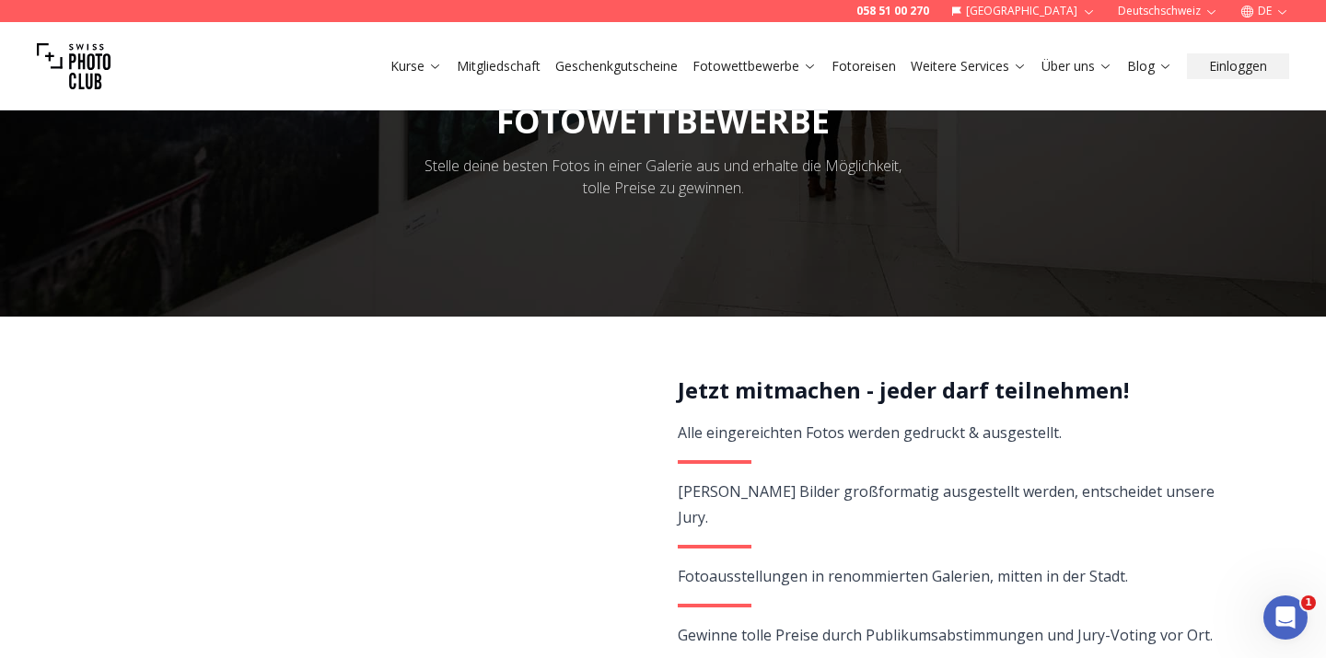
scroll to position [287, 0]
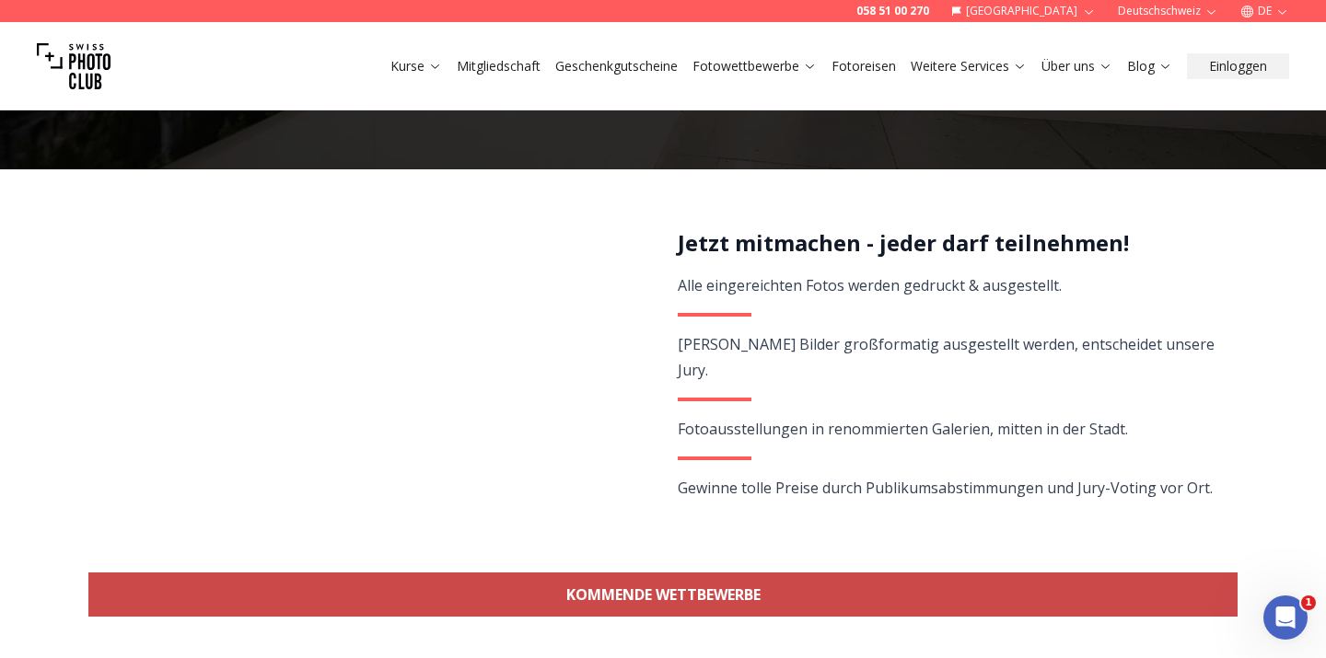
click at [389, 575] on link "KOMMENDE WETTBEWERBE" at bounding box center [662, 595] width 1149 height 44
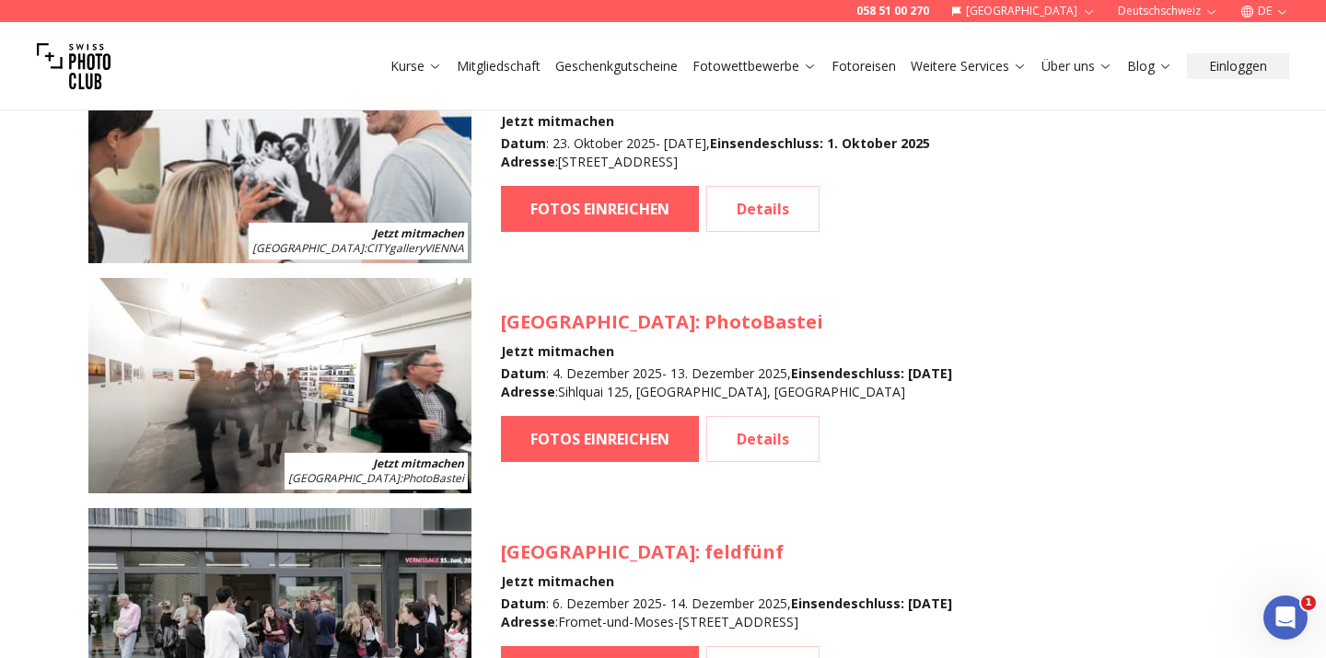
scroll to position [2049, 0]
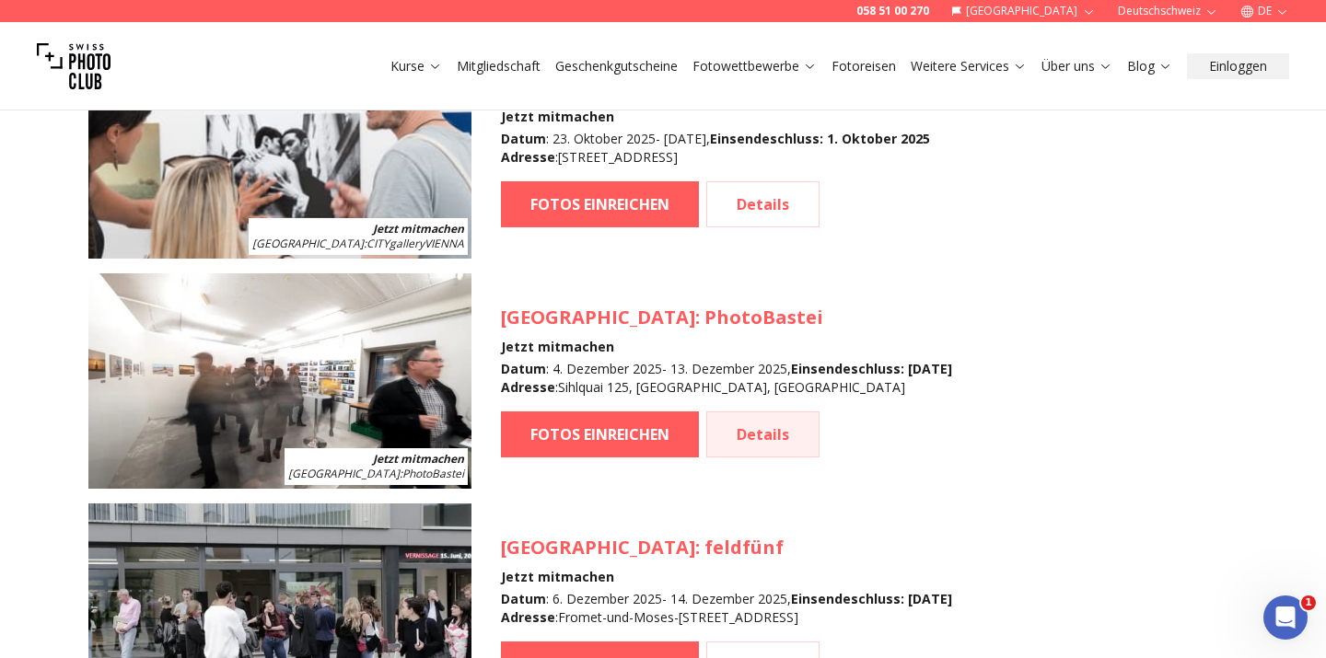
click at [812, 442] on link "Details" at bounding box center [762, 435] width 113 height 46
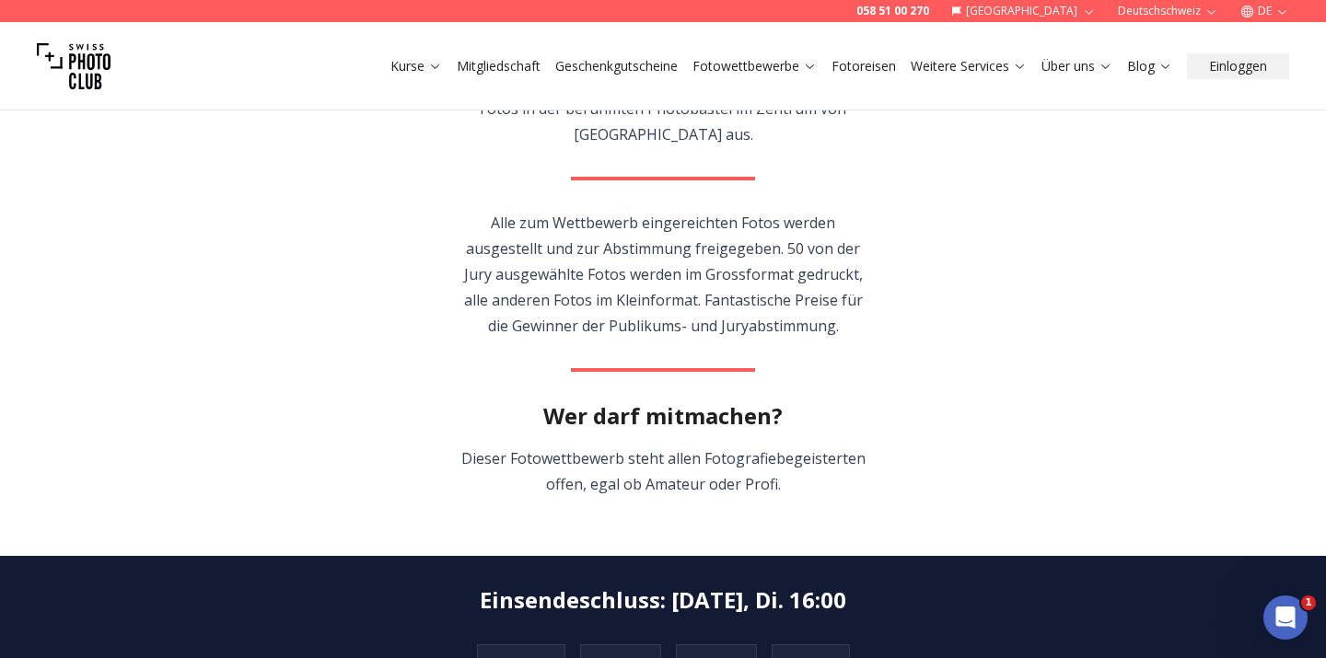
scroll to position [675, 0]
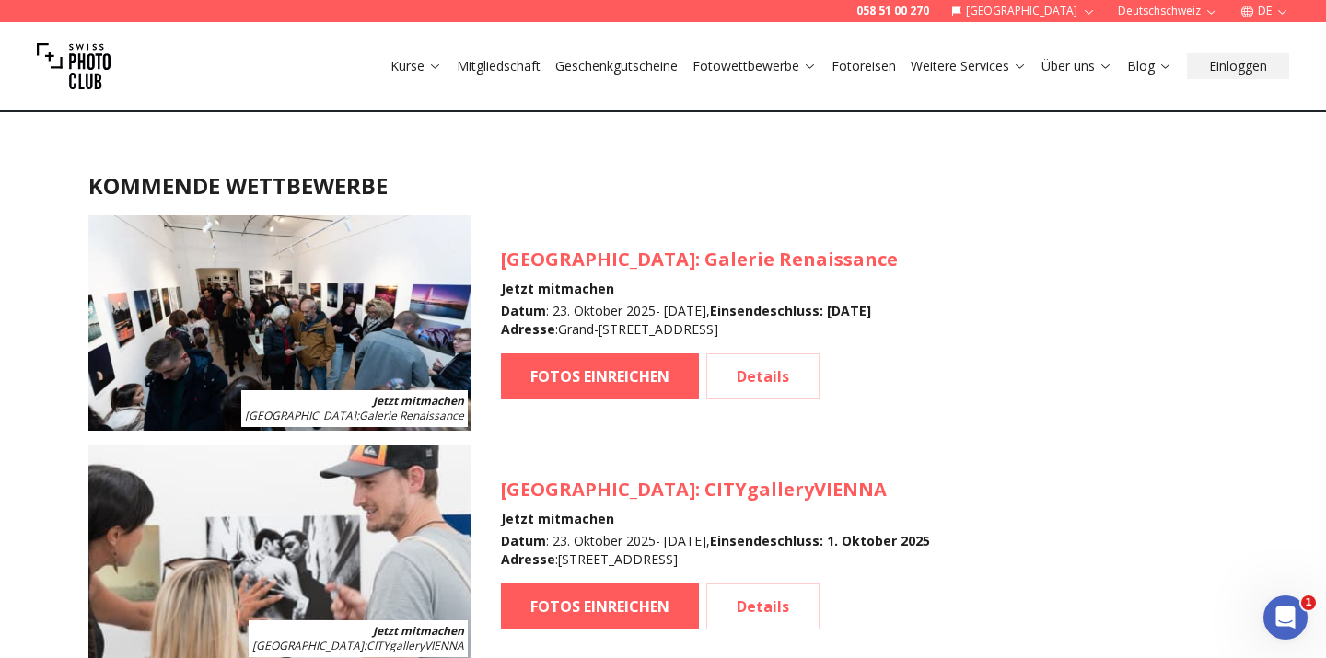
scroll to position [1641, 0]
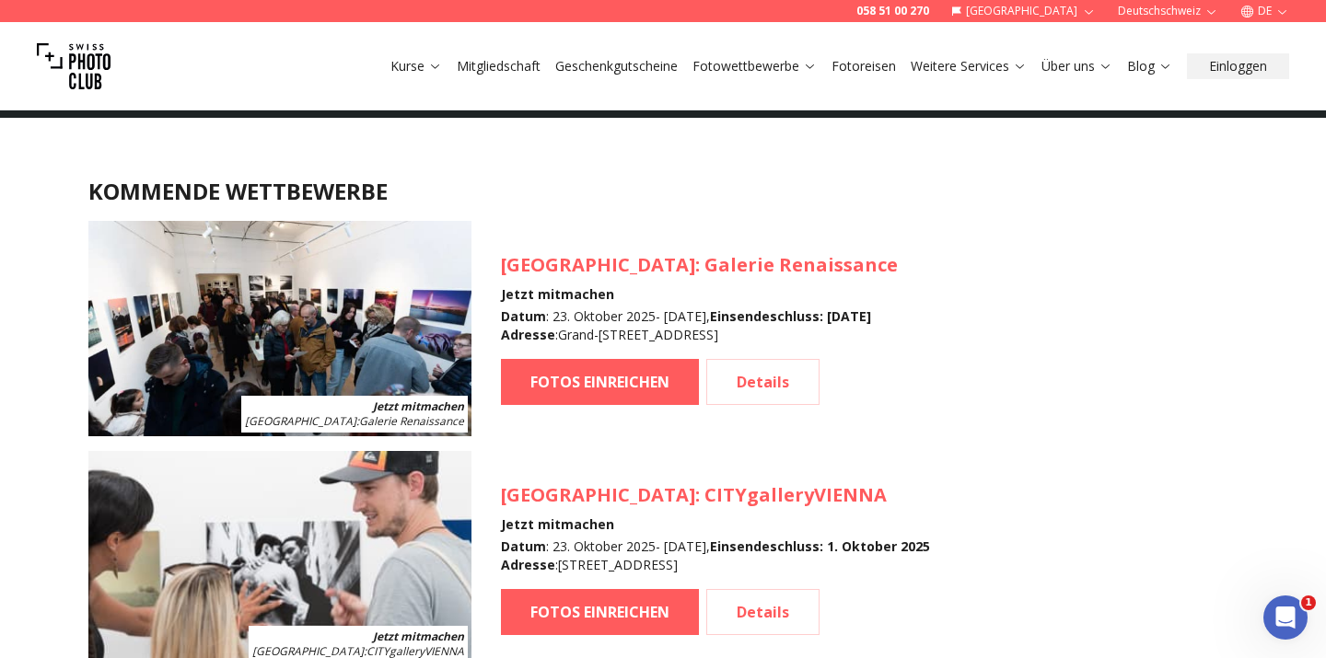
scroll to position [287, 0]
